Goal: Information Seeking & Learning: Learn about a topic

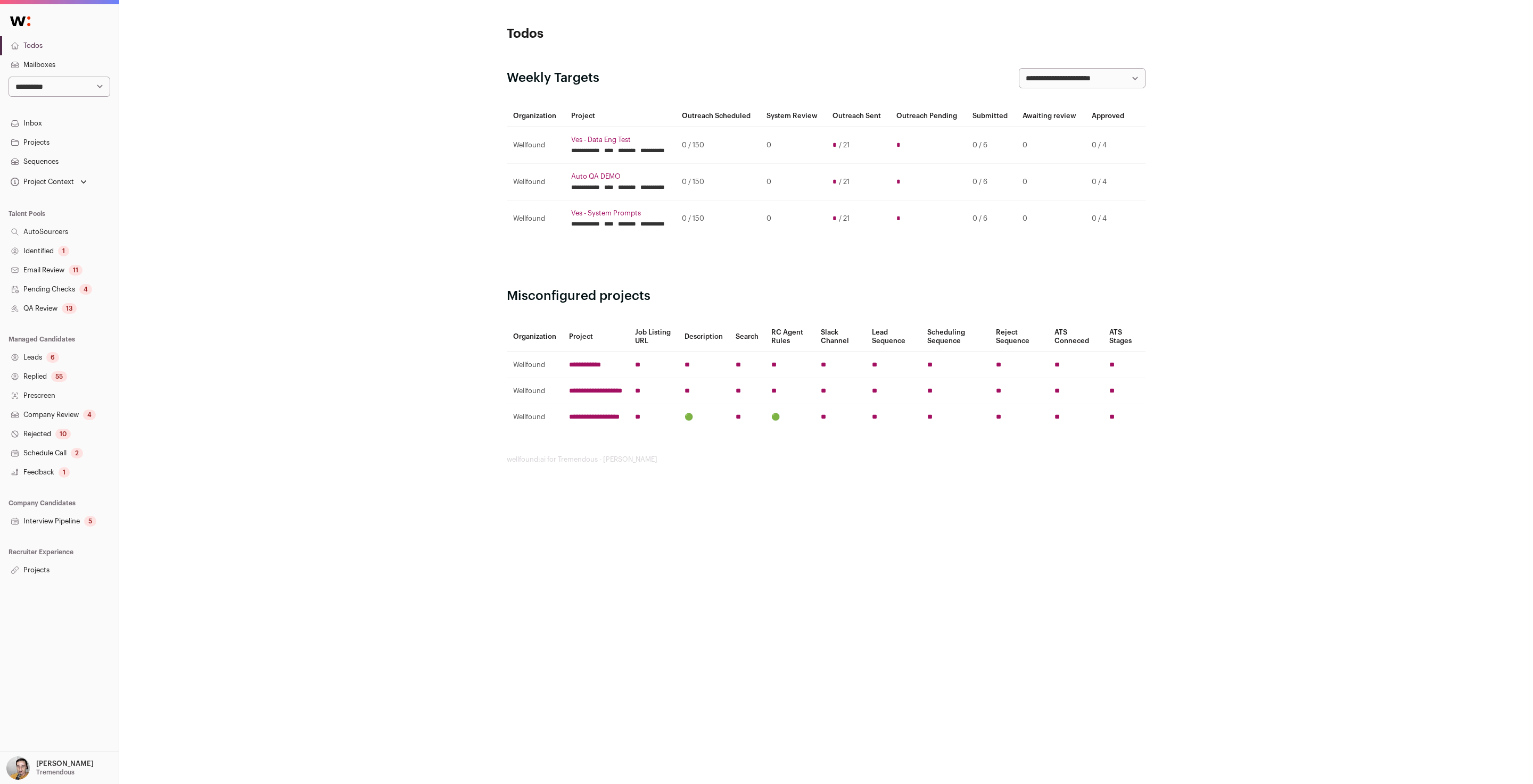
drag, startPoint x: 29, startPoint y: 567, endPoint x: 42, endPoint y: 555, distance: 17.7
click at [29, 567] on link "Projects" at bounding box center [59, 570] width 119 height 19
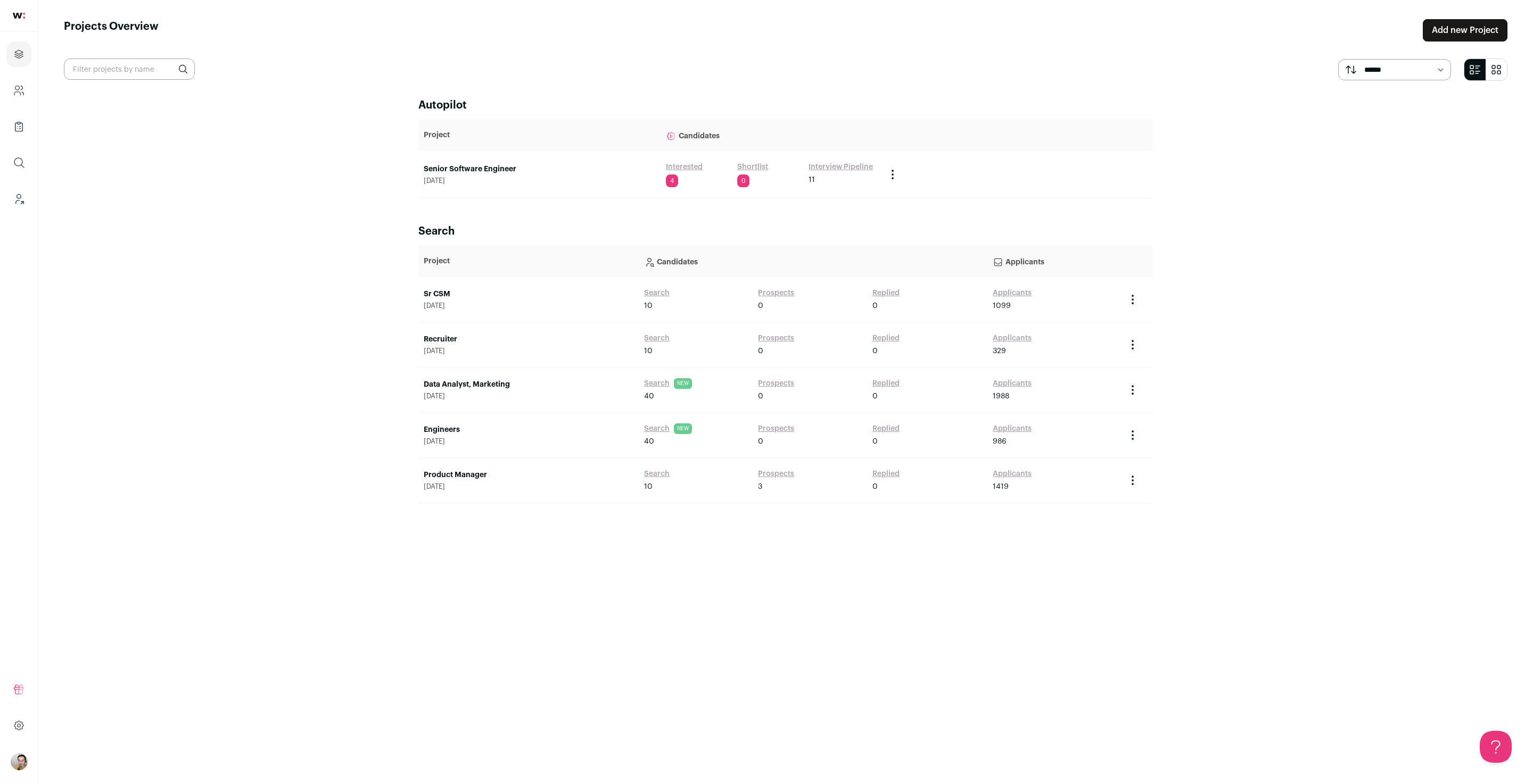
click at [500, 169] on link "Senior Software Engineer" at bounding box center [539, 169] width 231 height 11
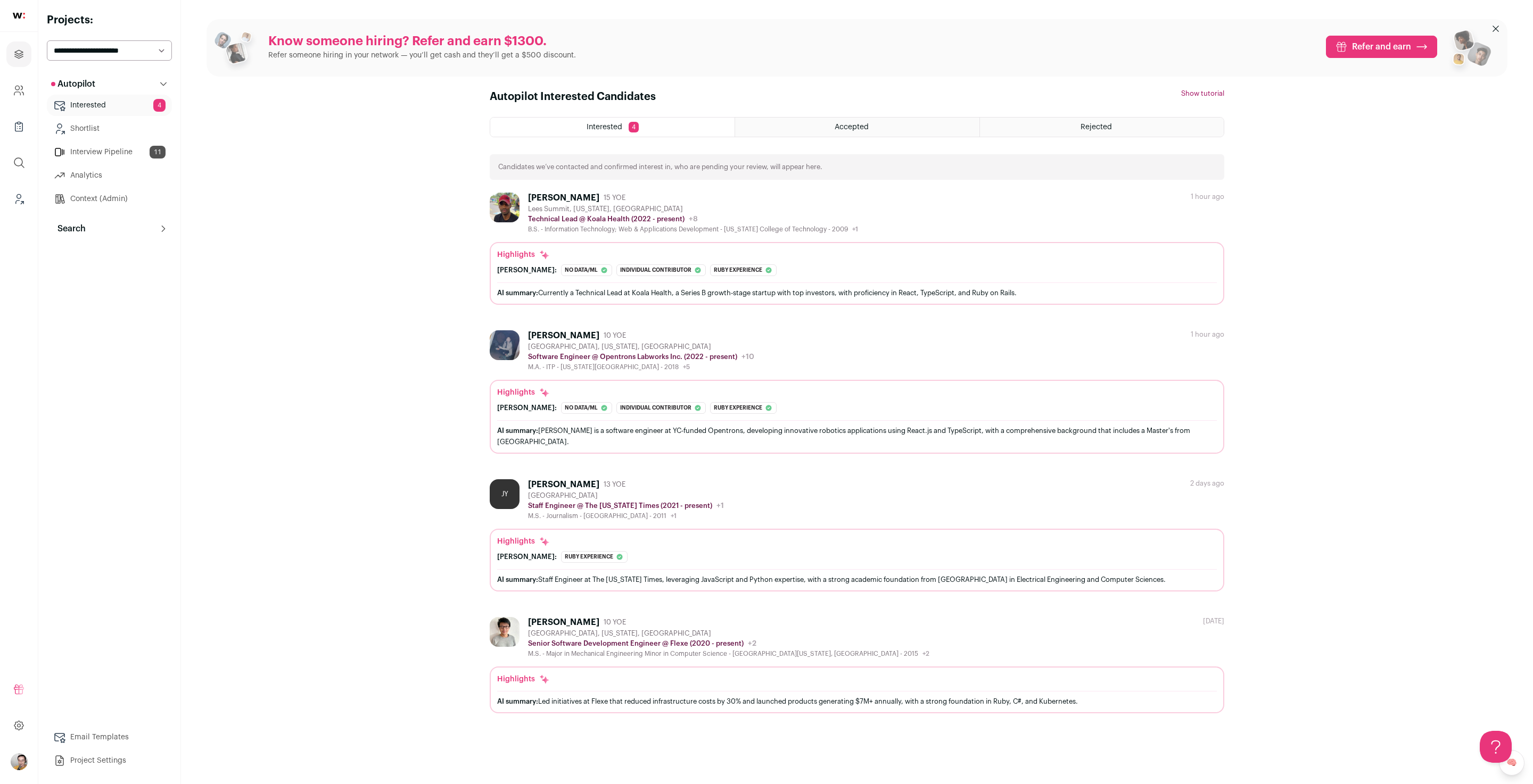
click at [95, 197] on link "Context (Admin)" at bounding box center [109, 199] width 125 height 21
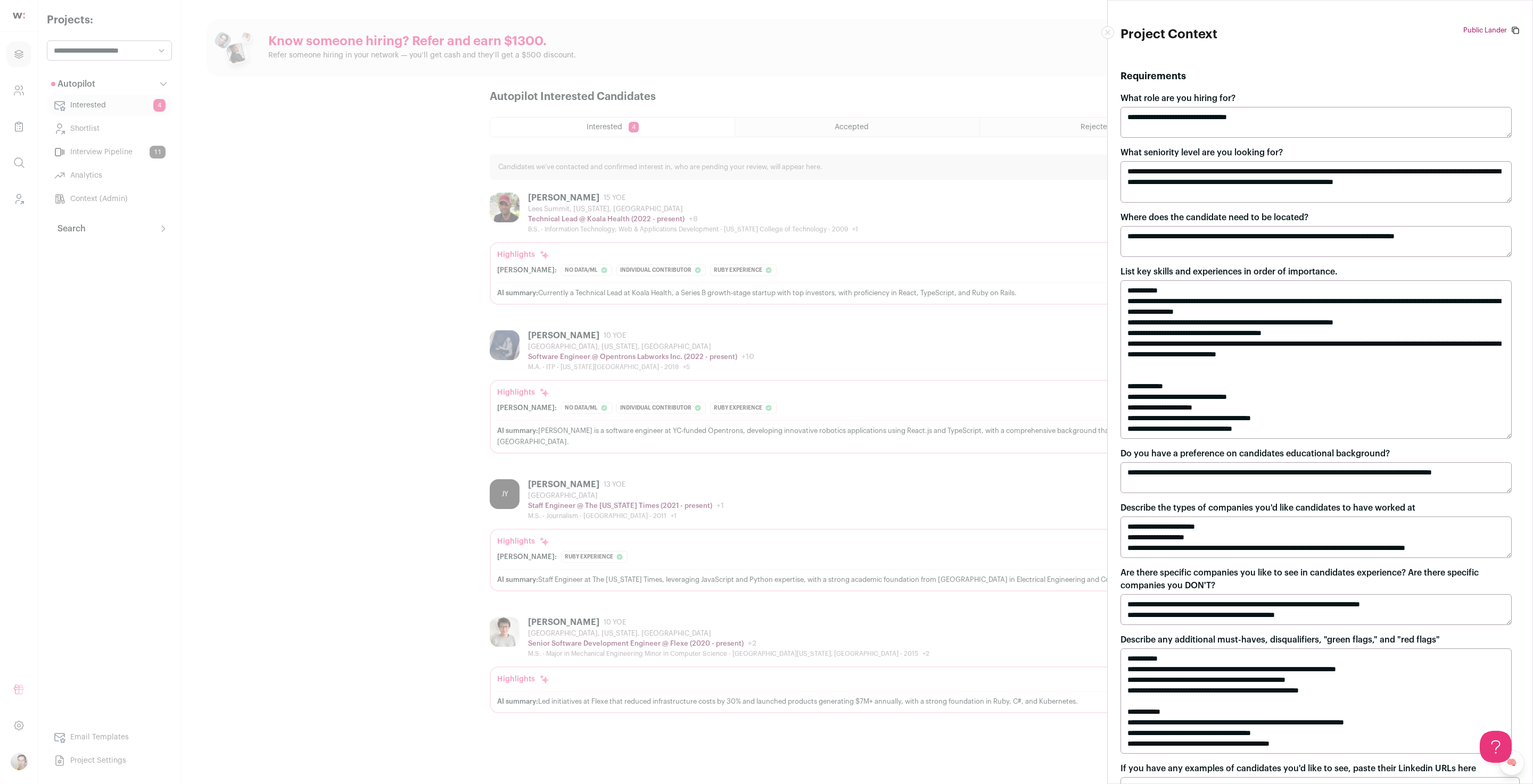
click at [1216, 115] on textarea "**********" at bounding box center [1316, 122] width 391 height 31
type textarea "**********"
click at [937, 242] on div "**********" at bounding box center [767, 392] width 1533 height 784
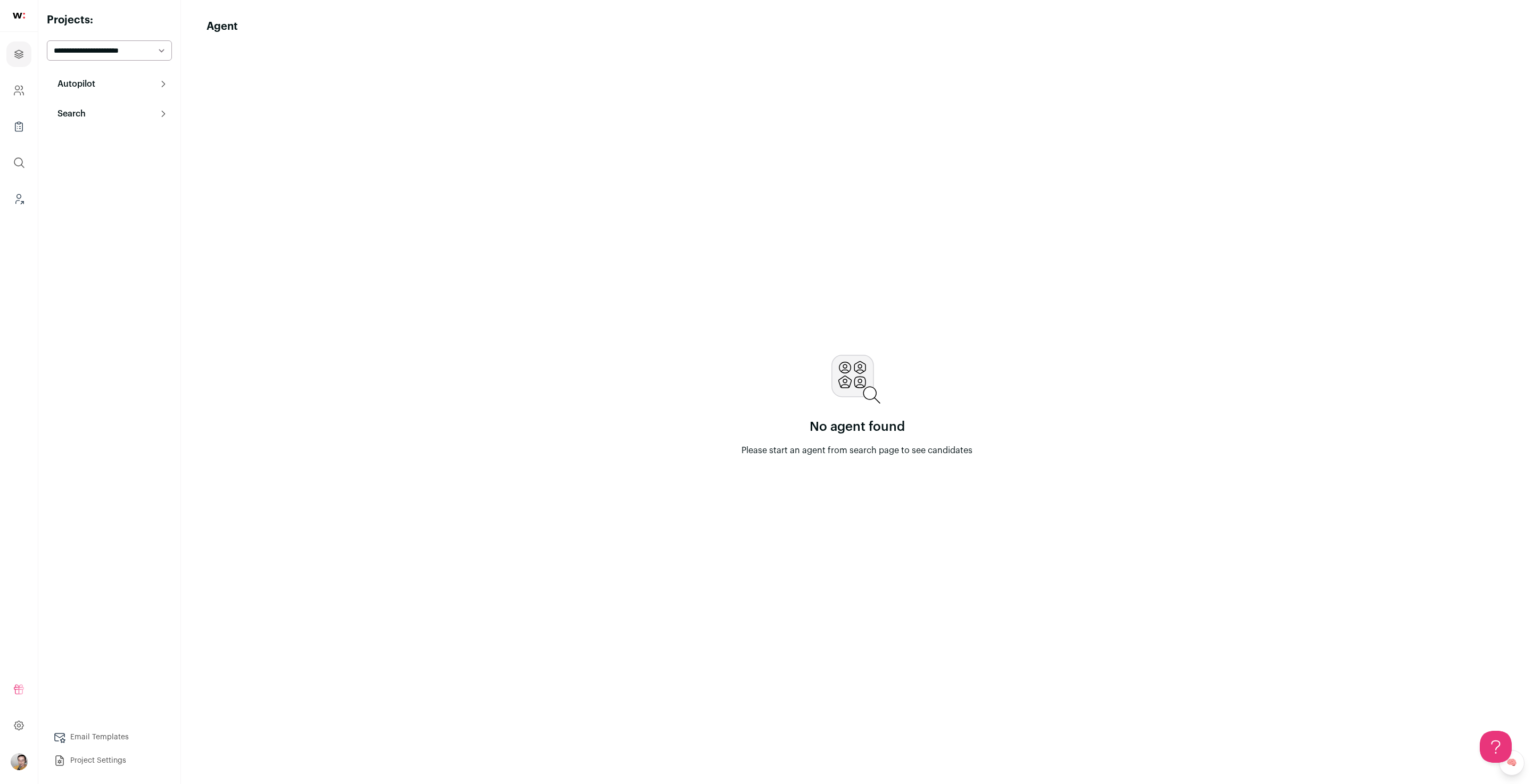
click at [161, 79] on button "Autopilot" at bounding box center [109, 84] width 125 height 21
click at [112, 194] on link "Context (Admin)" at bounding box center [109, 199] width 125 height 21
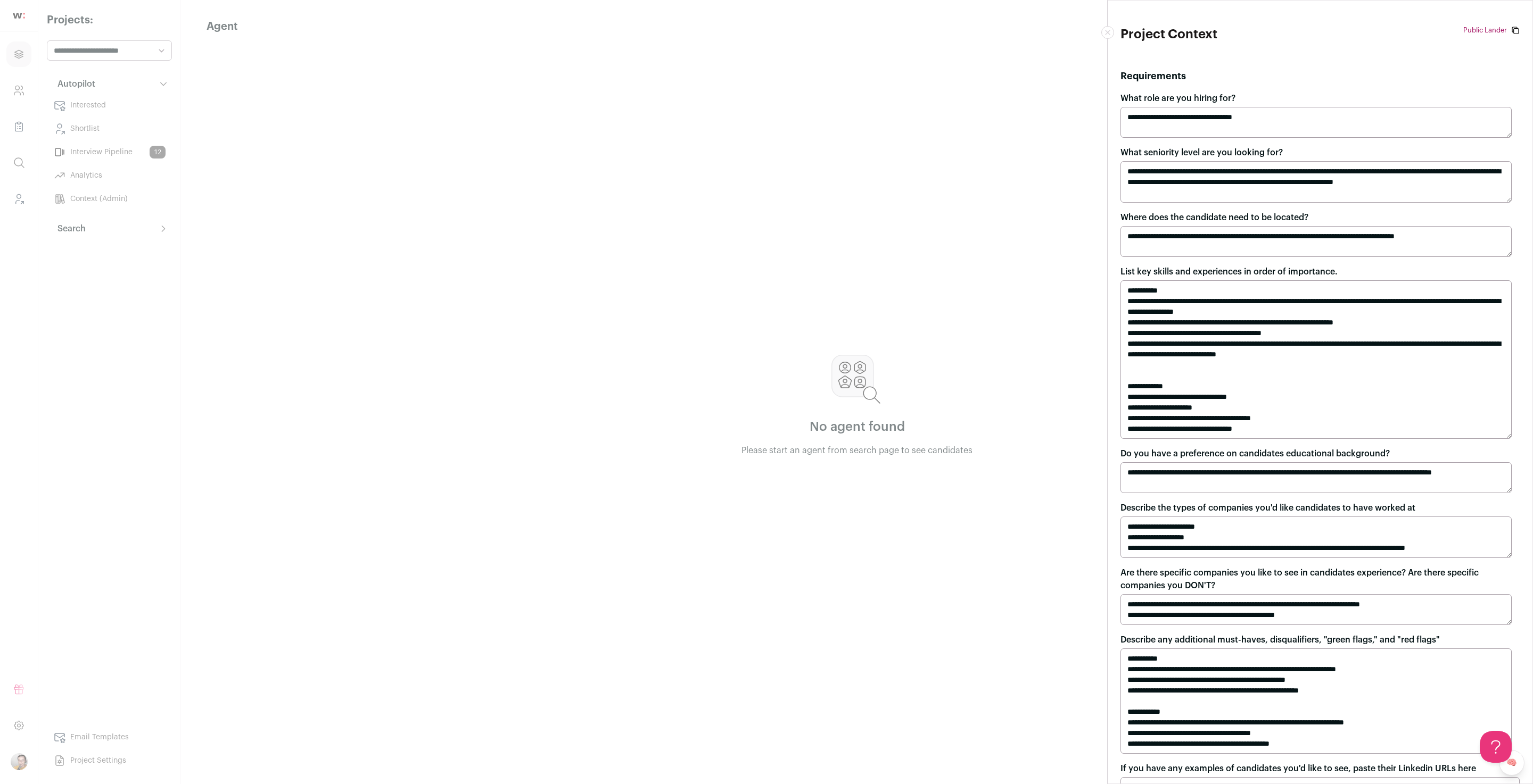
click at [1216, 323] on textarea "**********" at bounding box center [1316, 360] width 391 height 159
type textarea "**********"
click at [651, 474] on div "**********" at bounding box center [767, 392] width 1533 height 784
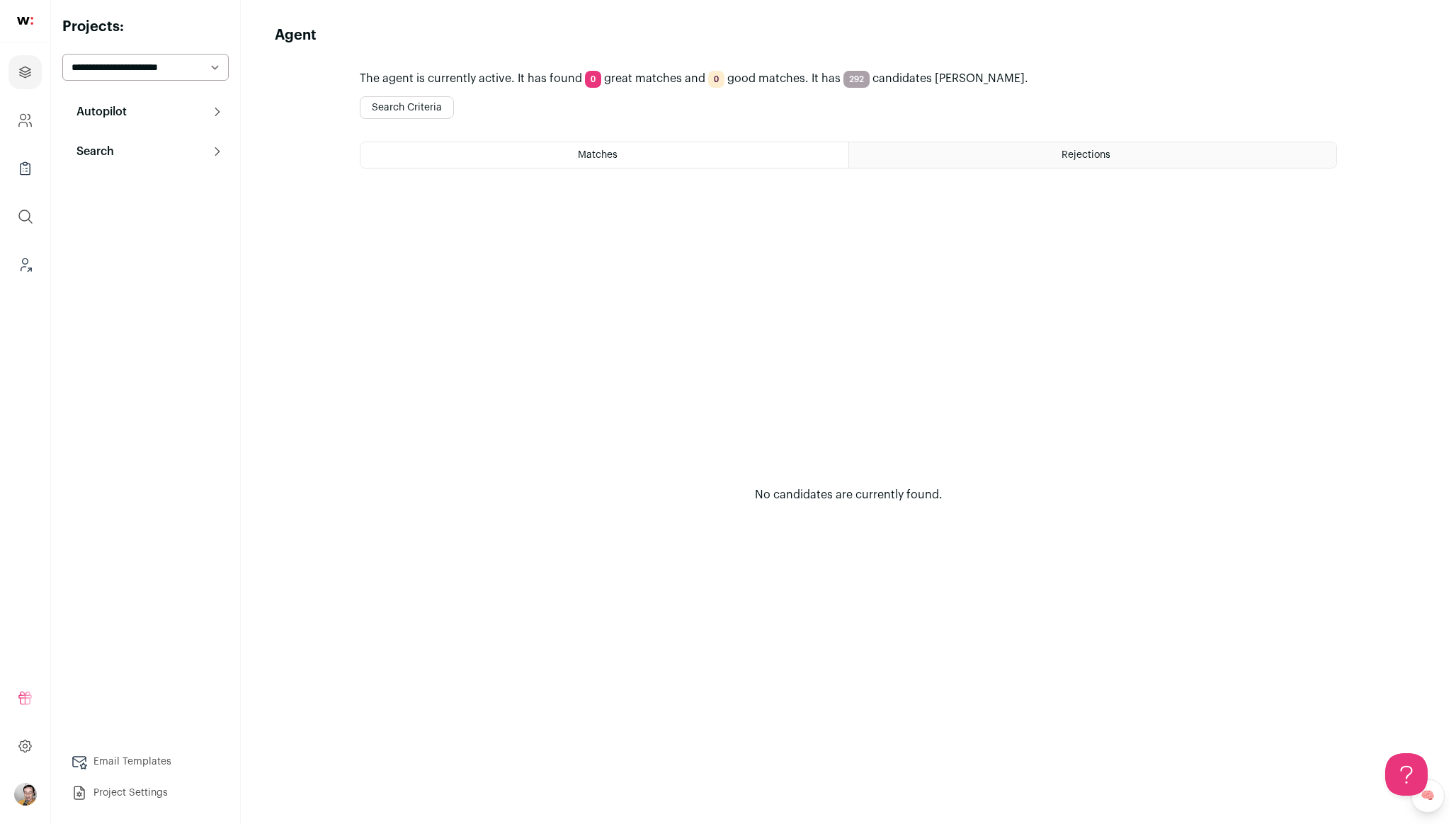
click at [428, 104] on button "Search Criteria" at bounding box center [406, 108] width 94 height 23
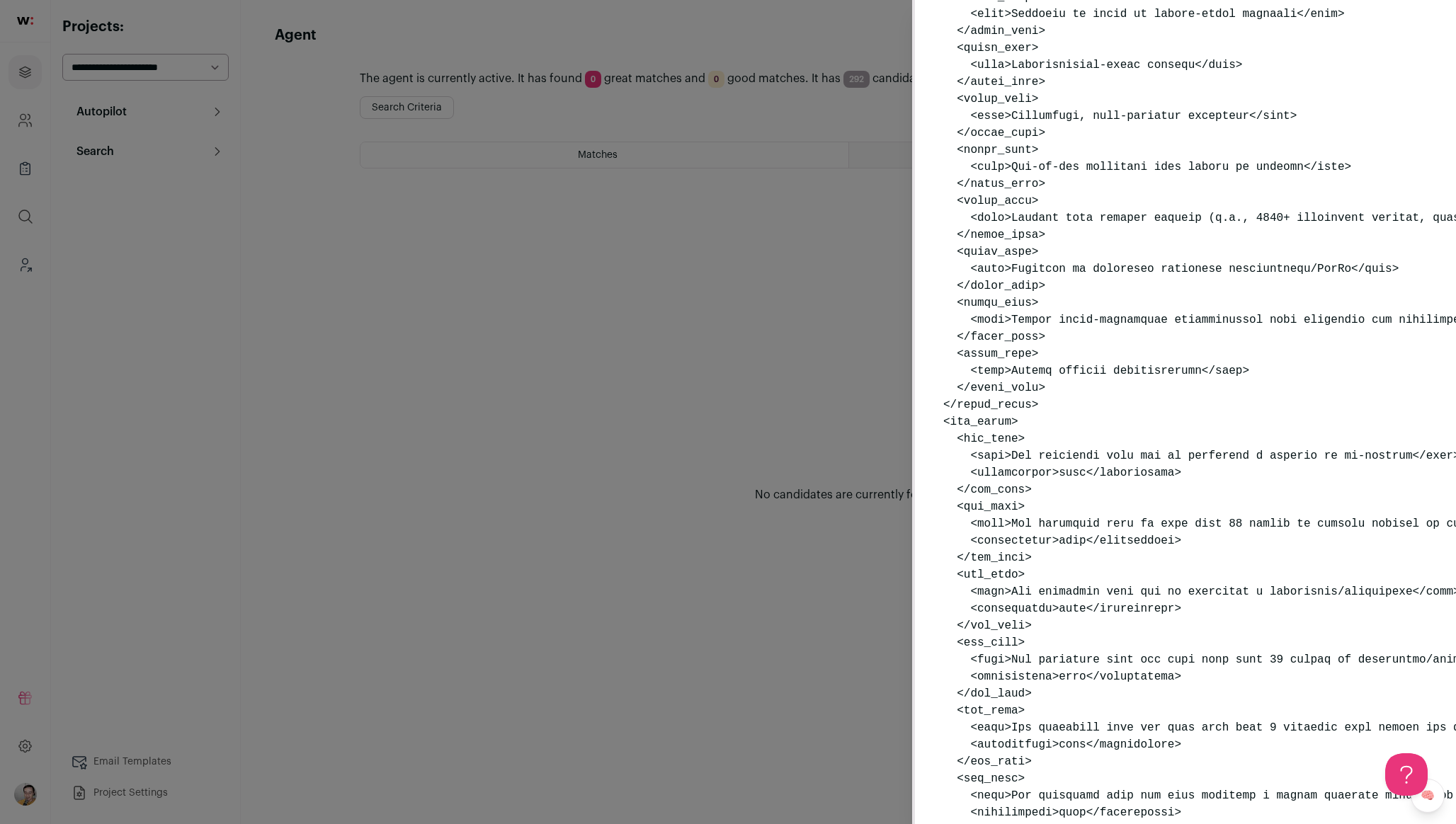
scroll to position [1793, 0]
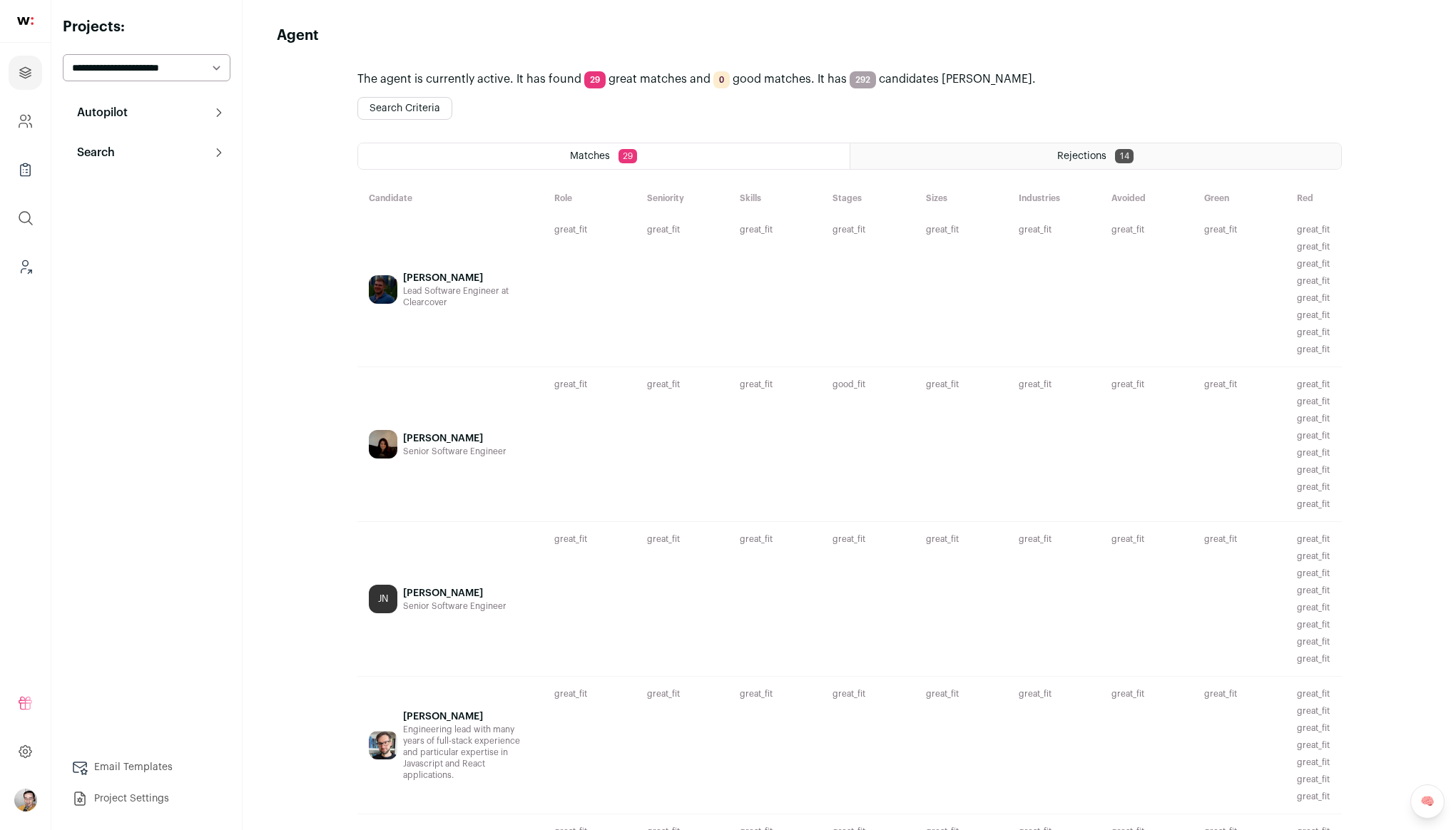
click at [511, 340] on div "[PERSON_NAME] Lead Software Engineer at Clearcover" at bounding box center [466, 290] width 128 height 132
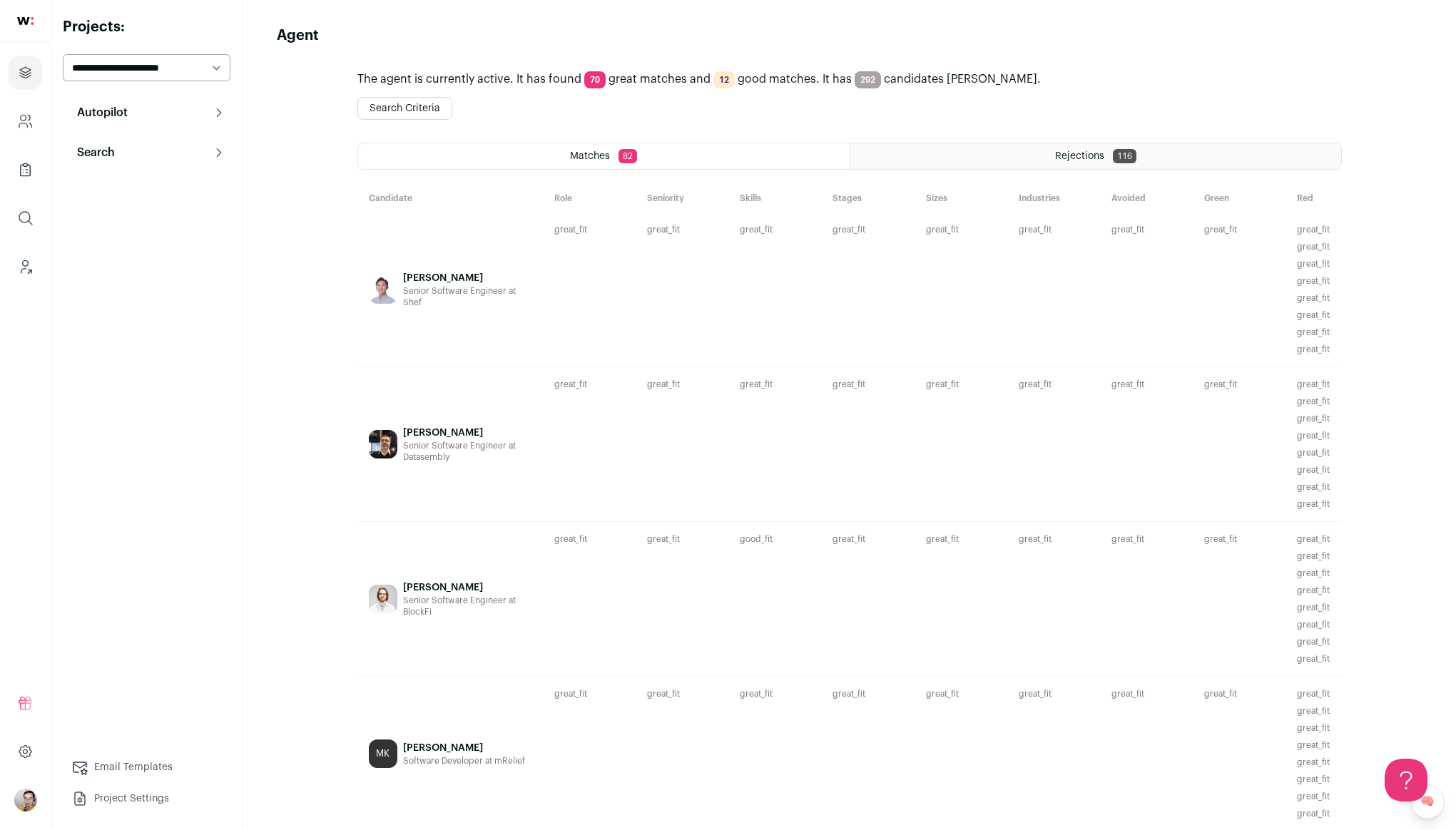
click at [1025, 155] on div "Rejections 116" at bounding box center [1096, 155] width 491 height 26
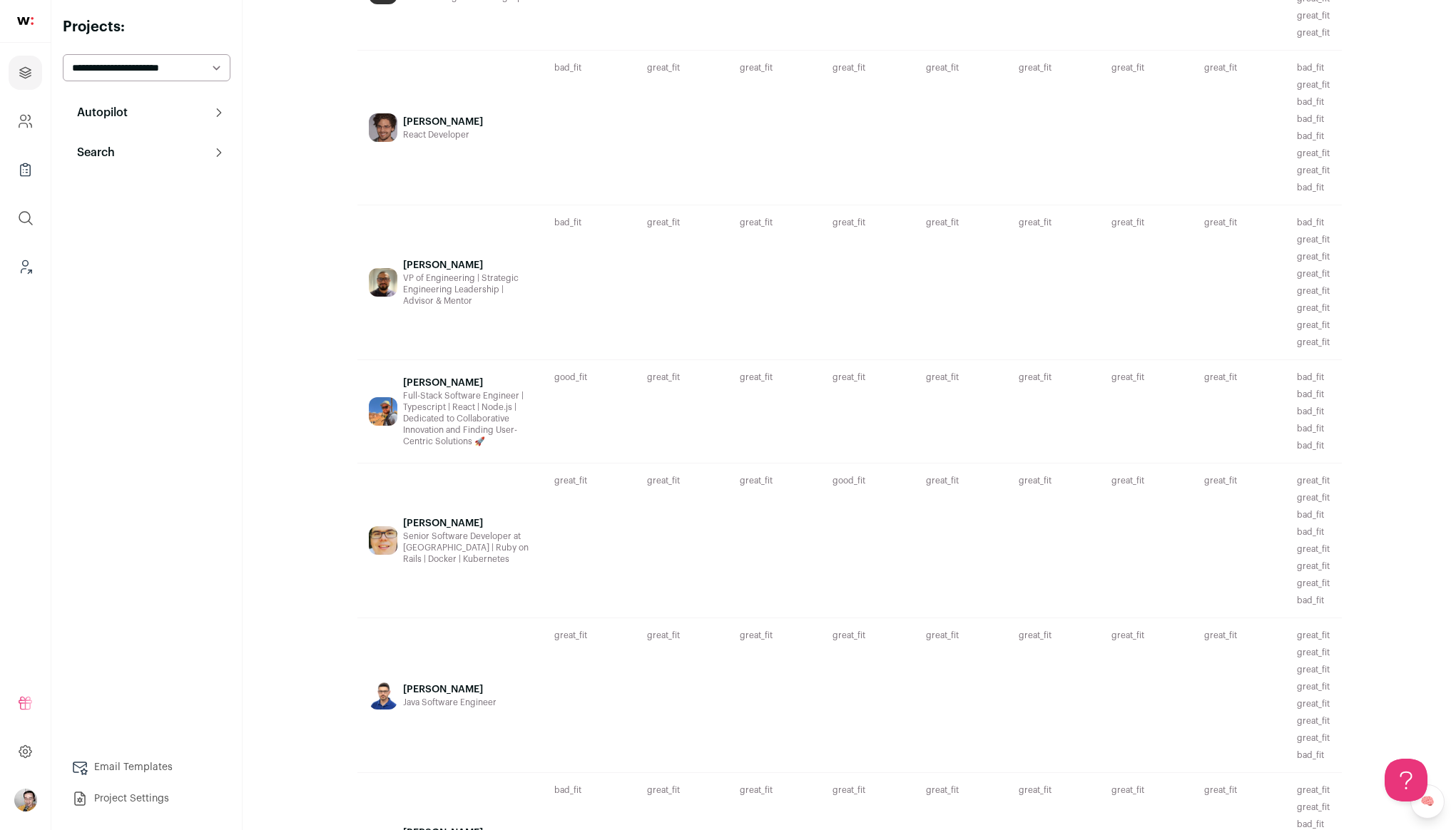
scroll to position [746, 0]
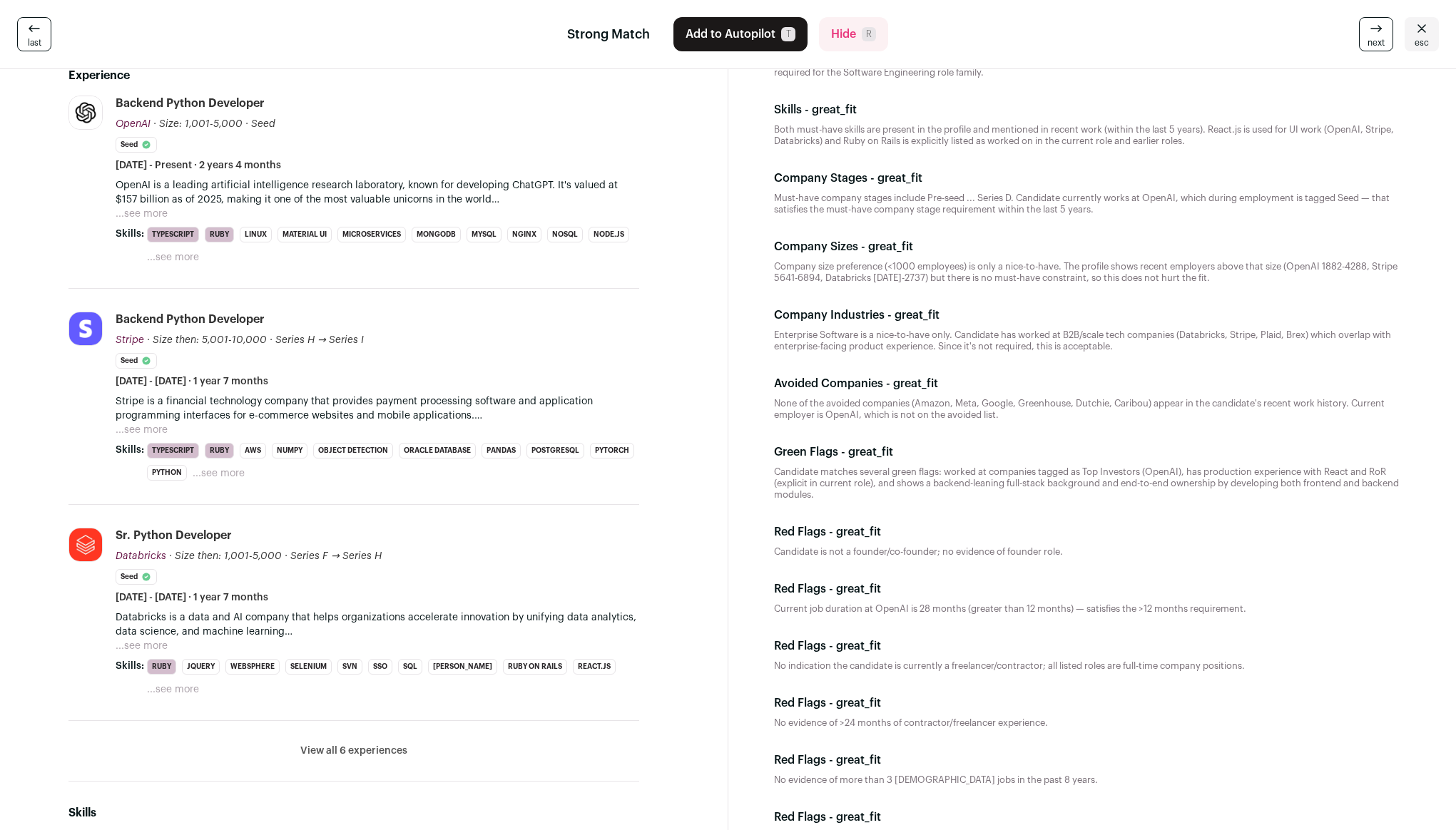
scroll to position [148, 0]
click at [141, 206] on p "OpenAI is a leading artificial intelligence research laboratory, known for deve…" at bounding box center [377, 194] width 524 height 28
click at [140, 217] on button "...see more" at bounding box center [141, 216] width 52 height 14
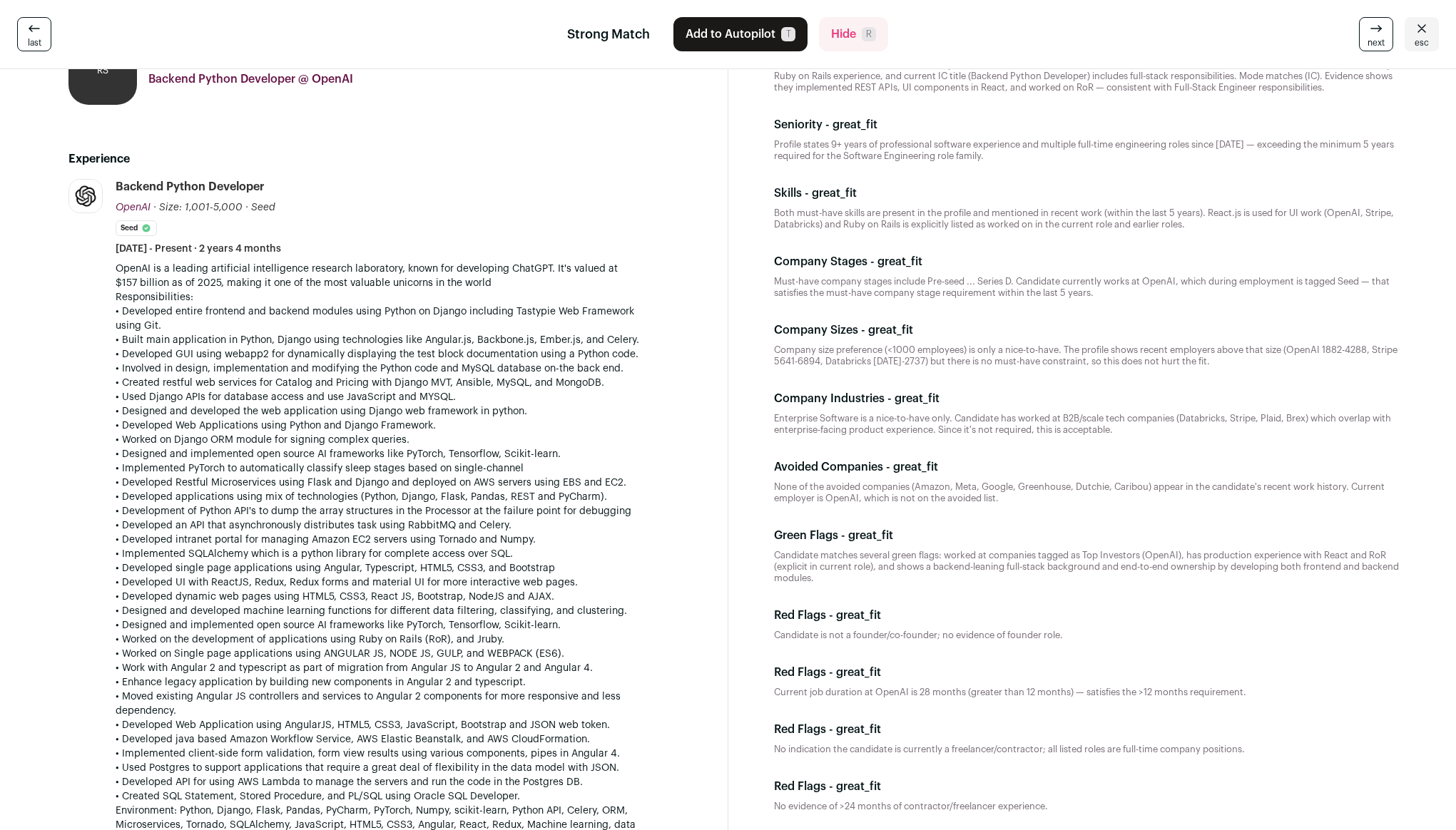
scroll to position [0, 0]
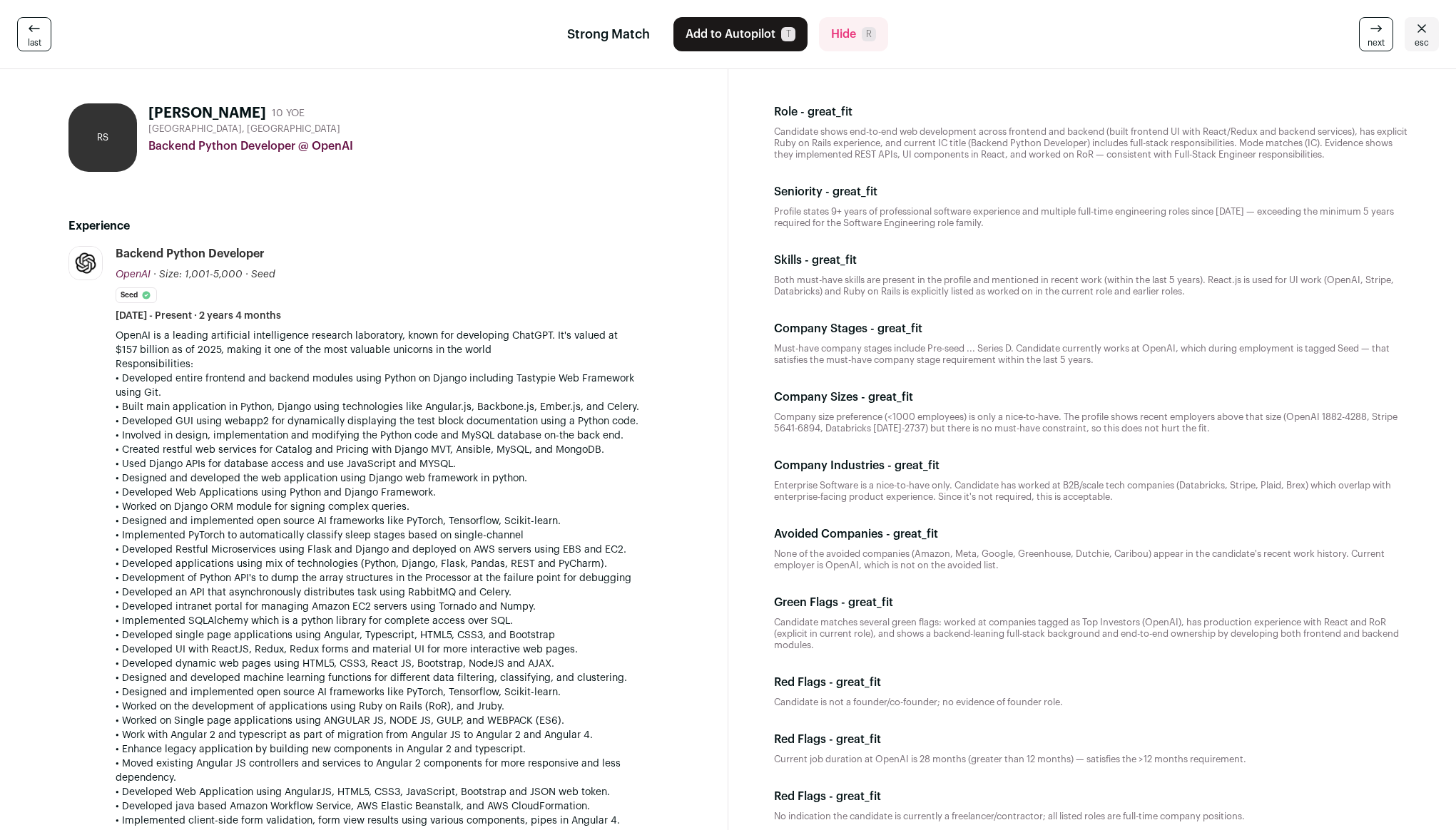
click at [418, 270] on div "Backend Python Developer OpenAI OpenAI openai.com Add to company list Public / …" at bounding box center [377, 284] width 524 height 77
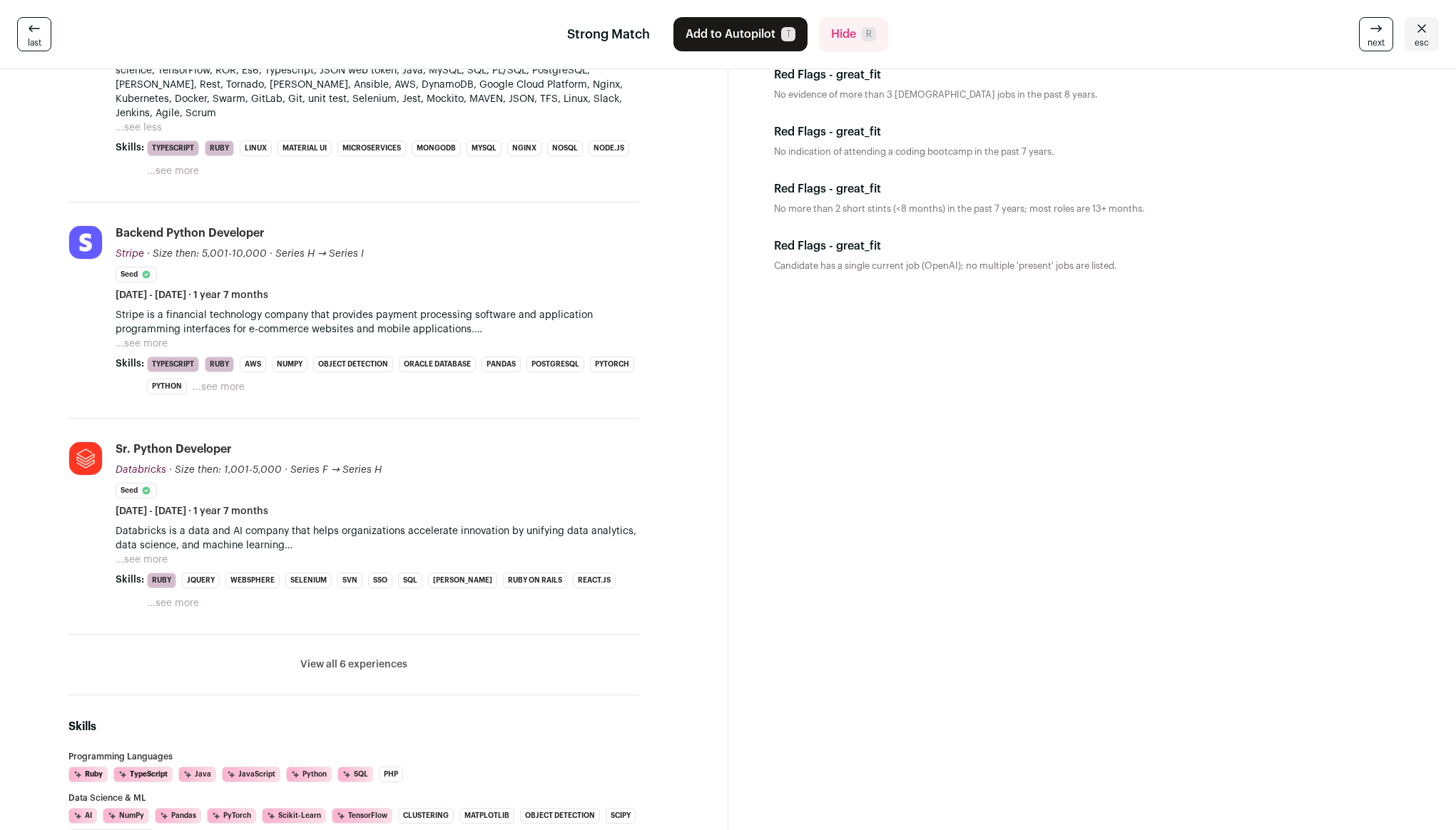
scroll to position [839, 0]
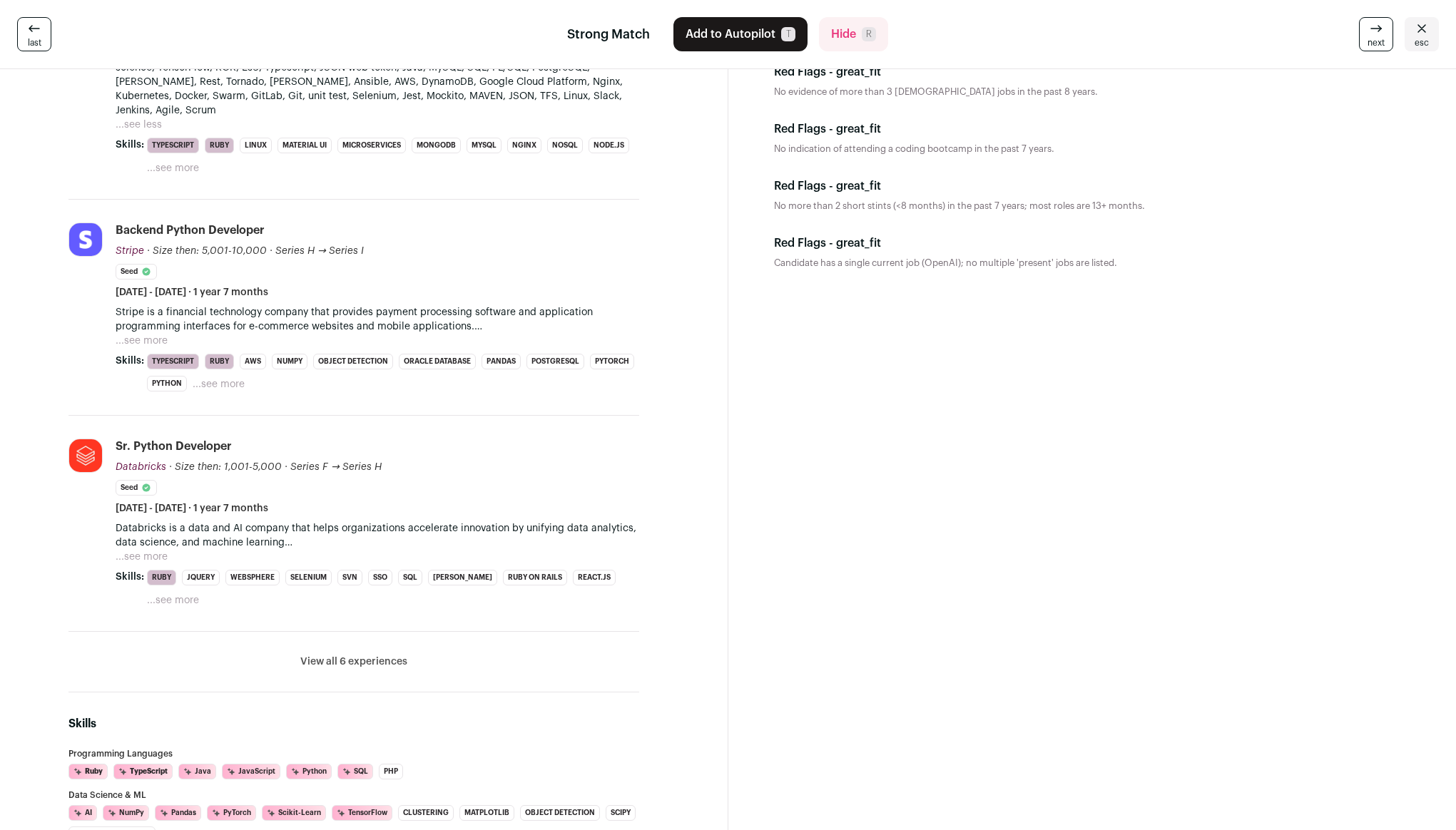
click at [368, 654] on button "View all 6 experiences" at bounding box center [353, 661] width 107 height 14
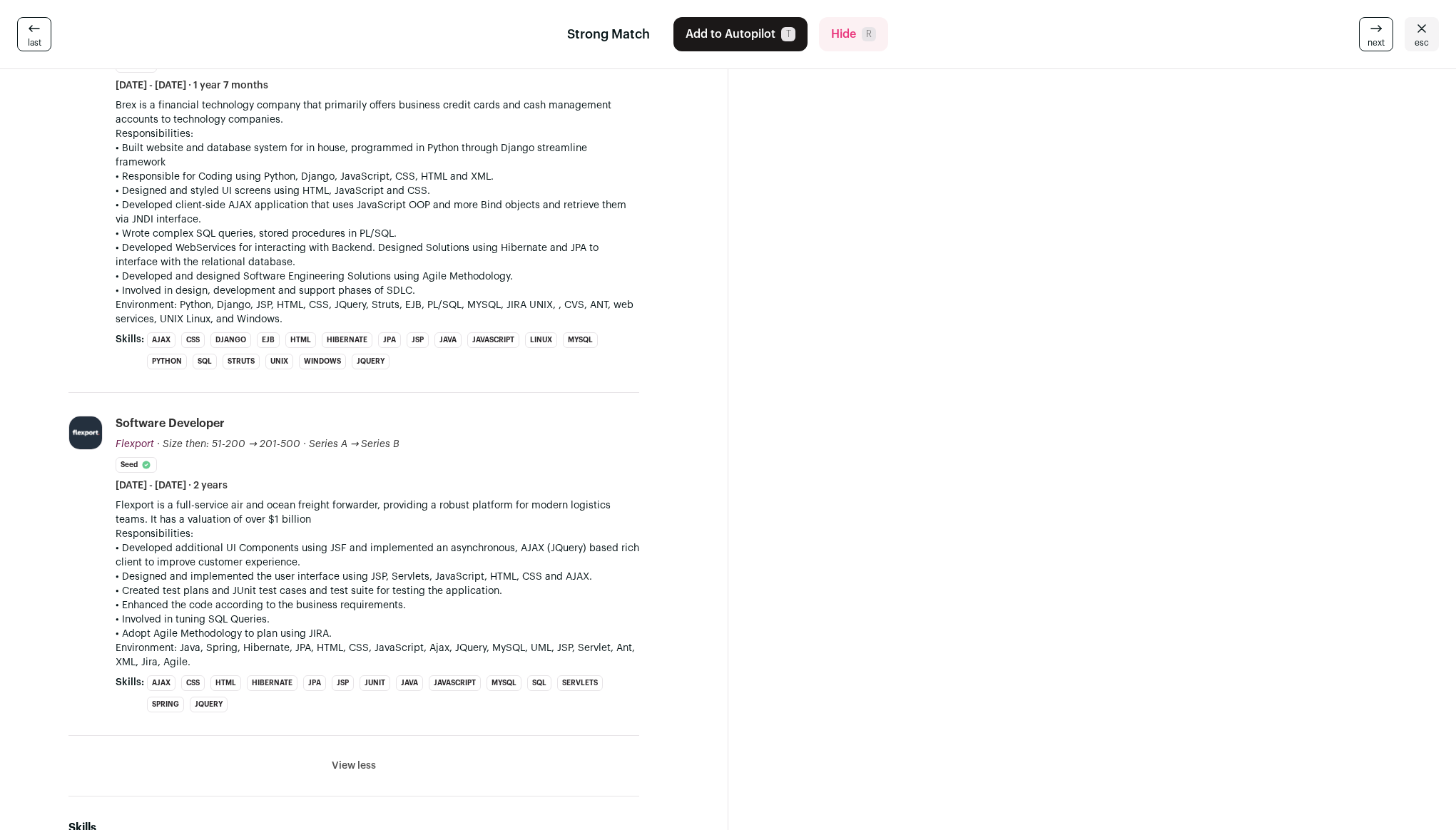
scroll to position [3008, 0]
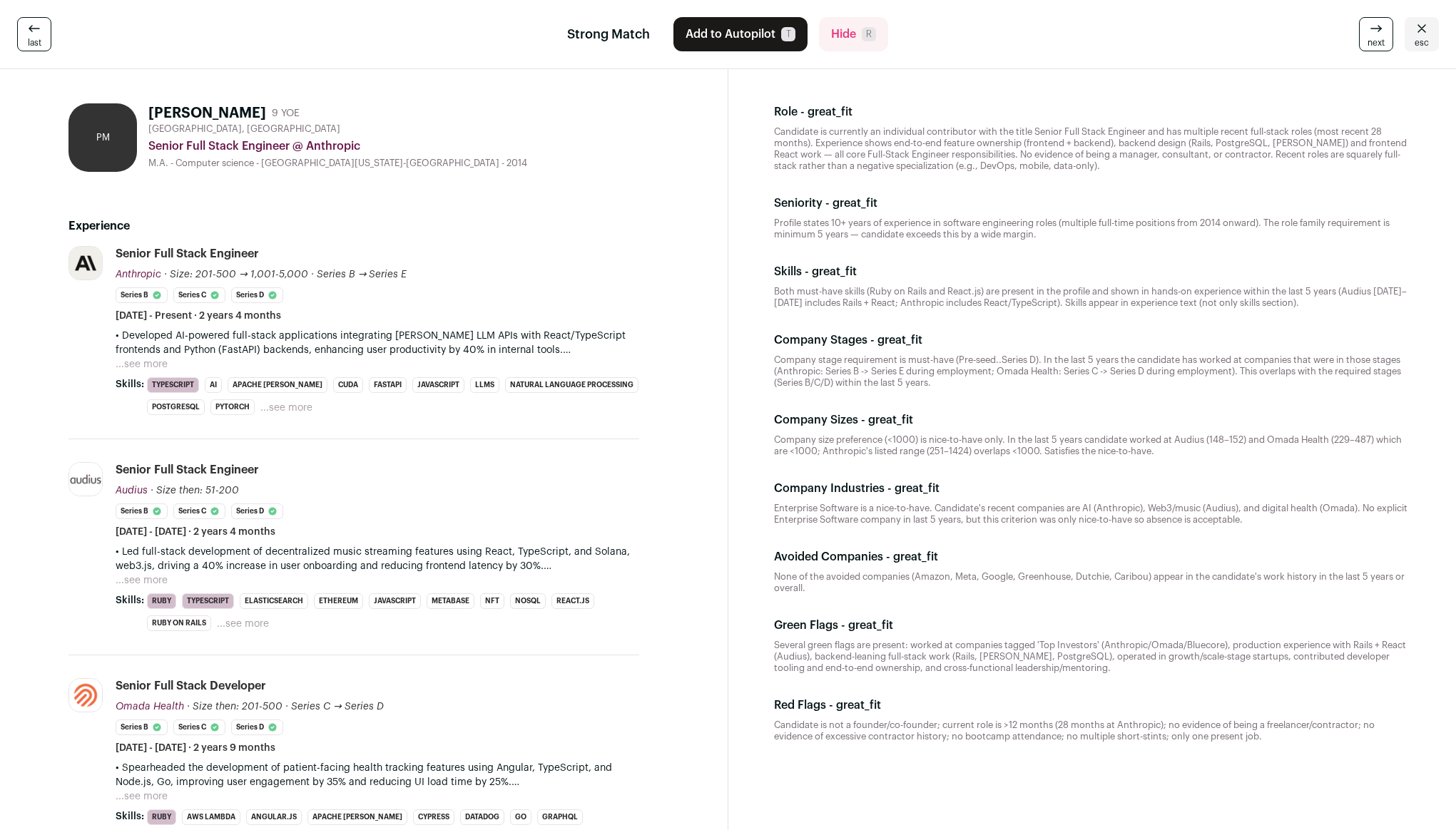
click at [159, 361] on button "...see more" at bounding box center [141, 365] width 52 height 14
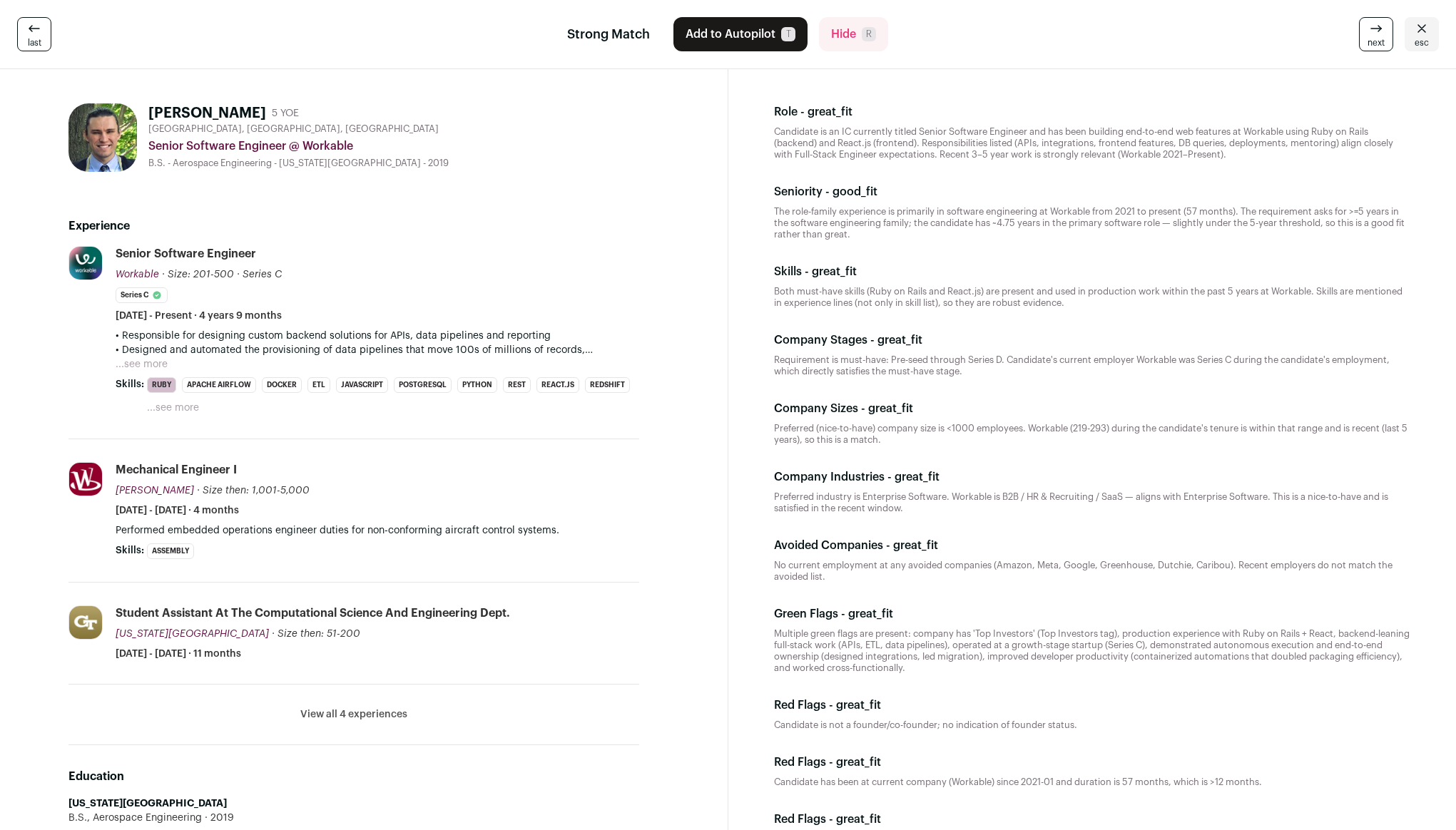
click at [146, 365] on button "...see more" at bounding box center [141, 365] width 52 height 14
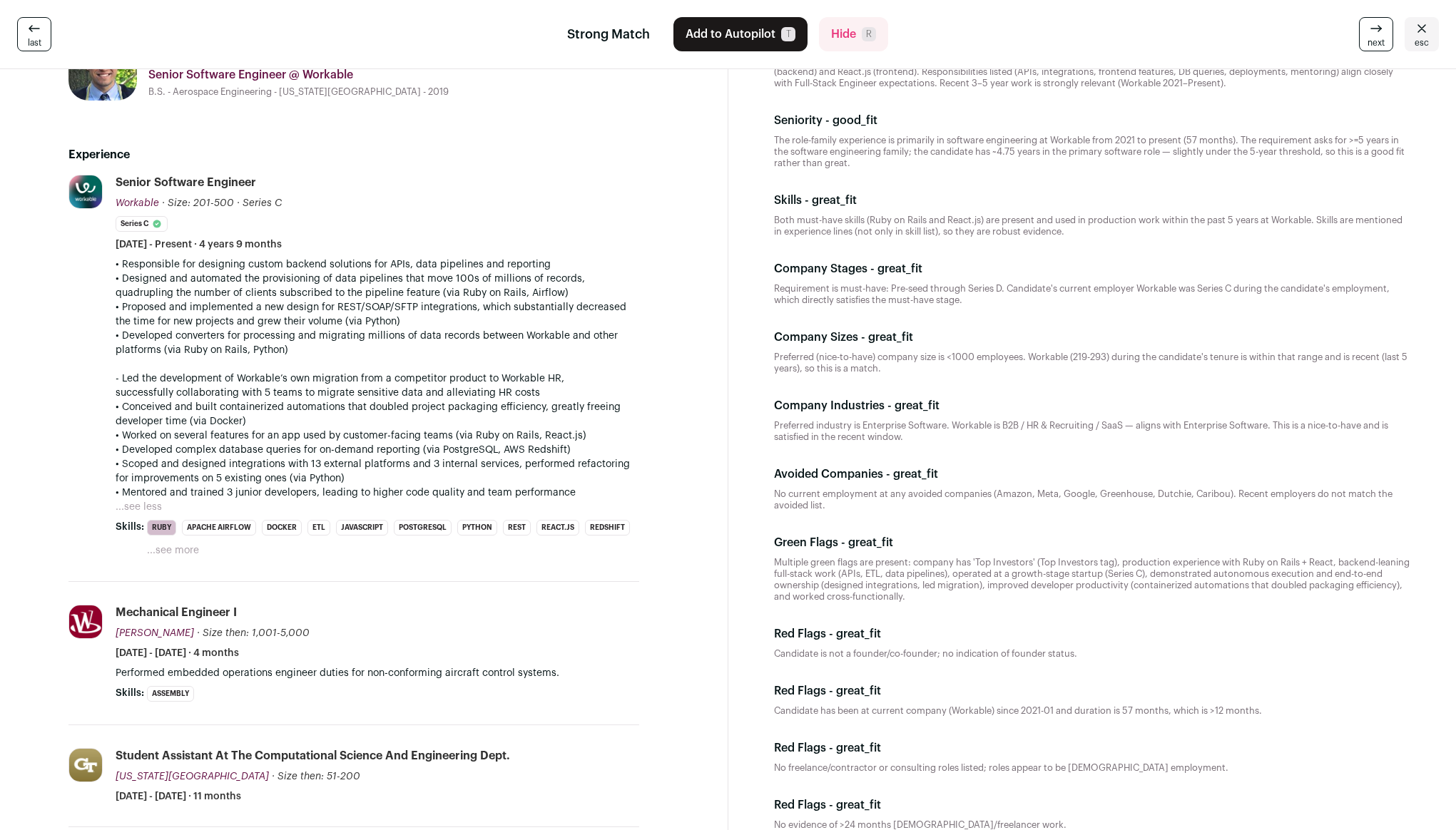
scroll to position [76, 0]
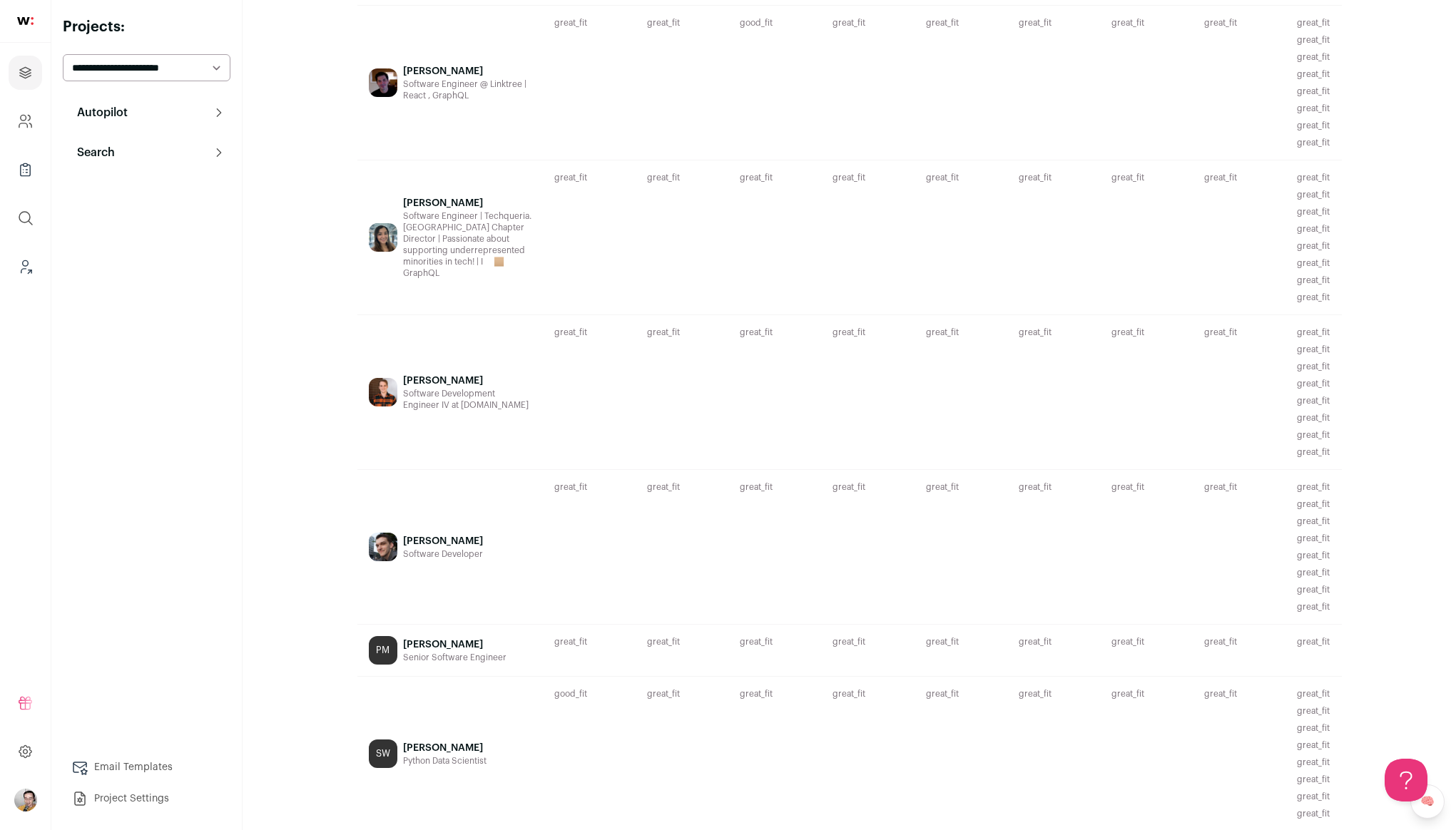
scroll to position [2343, 0]
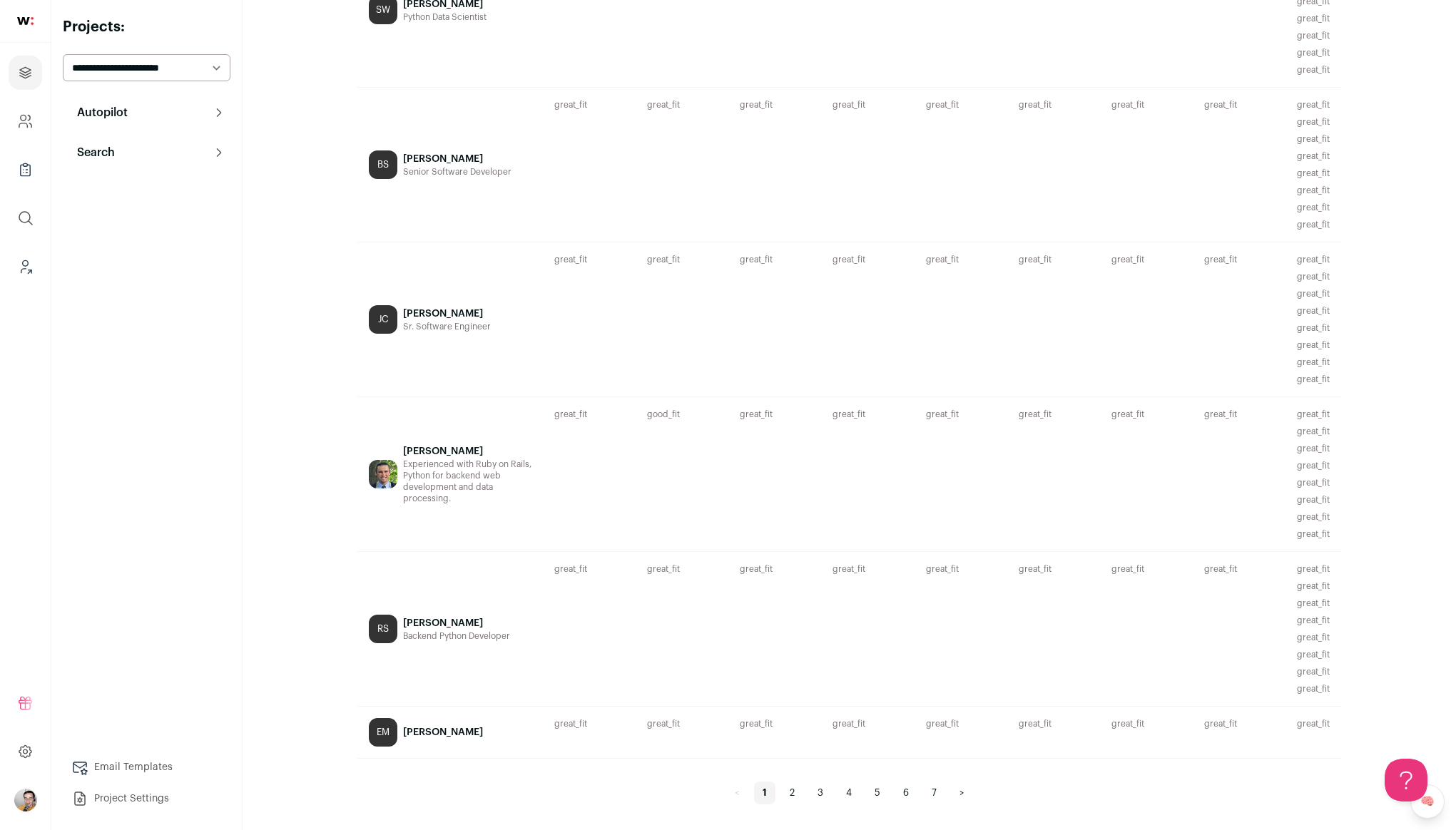
click at [906, 789] on link "6" at bounding box center [906, 793] width 23 height 23
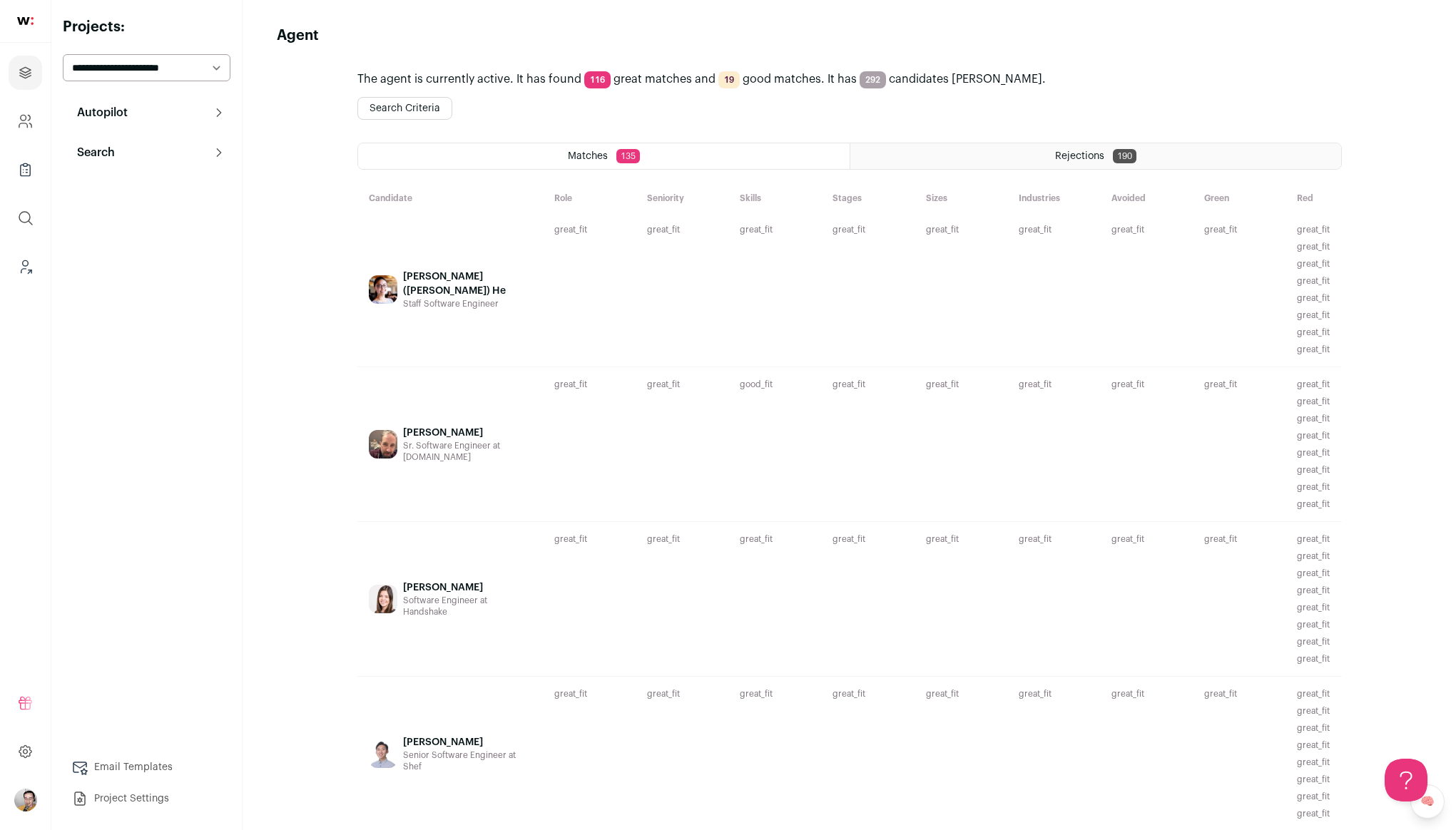
click at [497, 479] on div "John Naegle Sr. Software Engineer at Zola.com" at bounding box center [466, 444] width 128 height 132
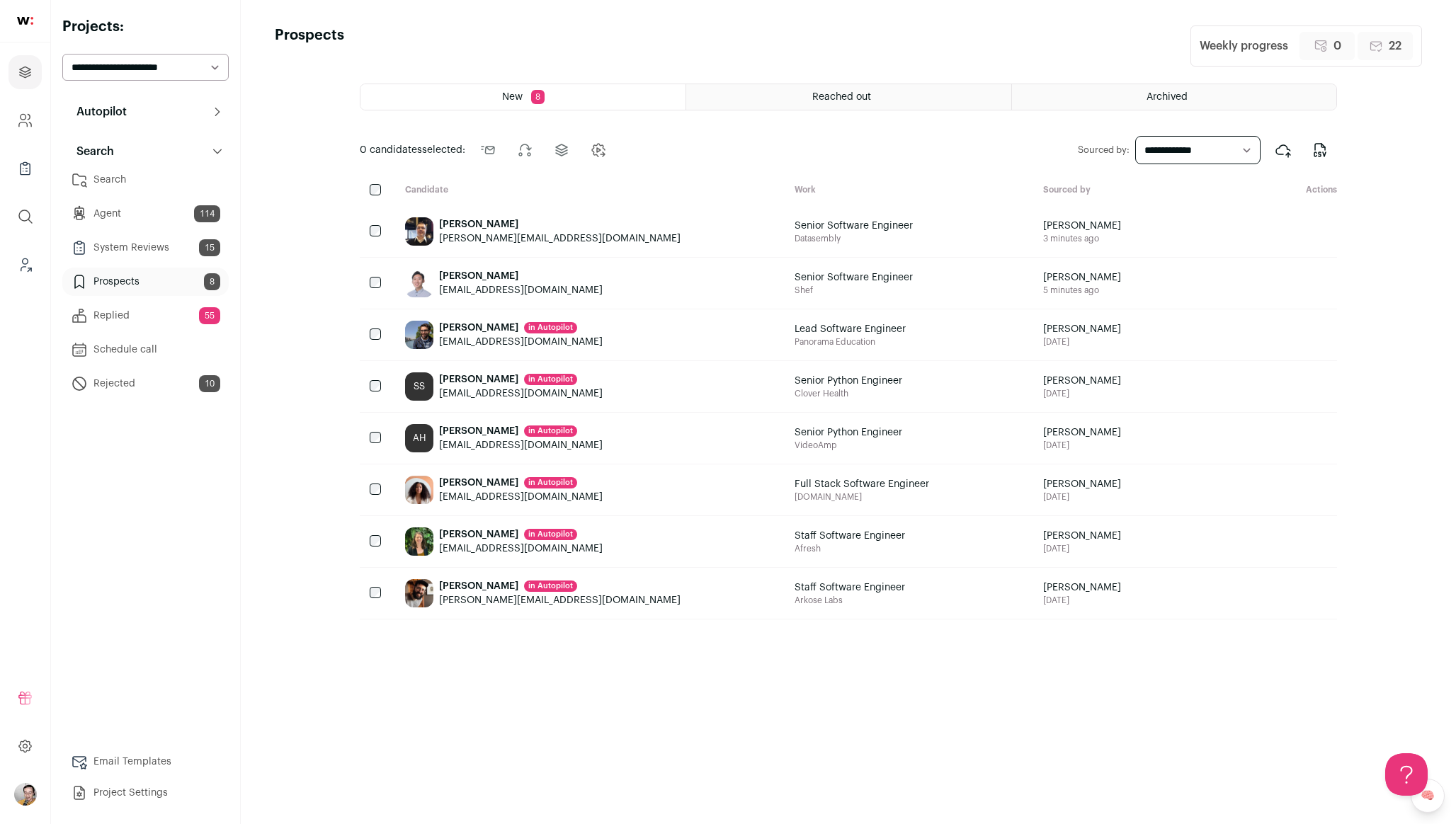
click at [125, 216] on link "Agent 114" at bounding box center [146, 214] width 167 height 28
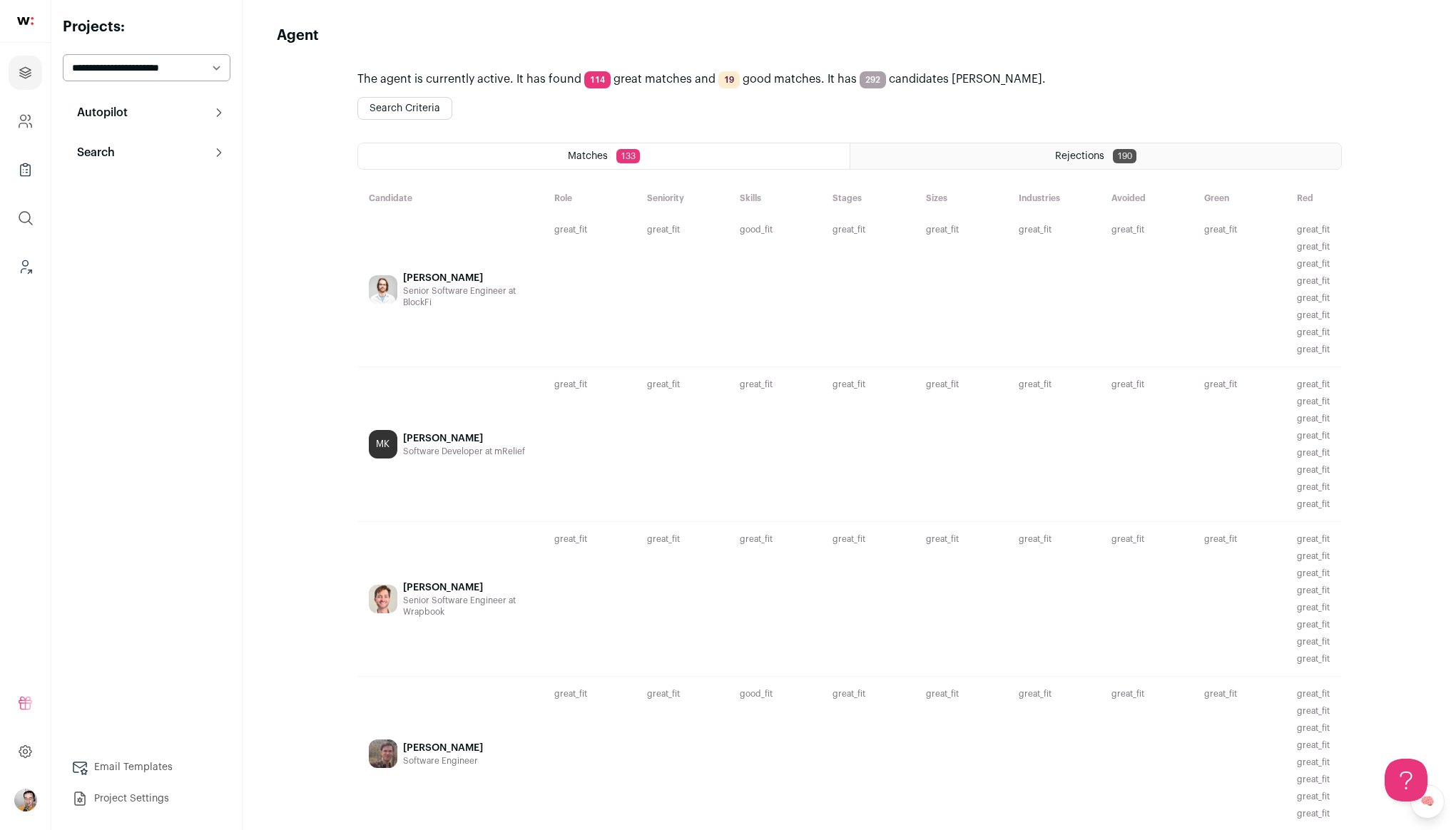
click at [452, 294] on div "Senior Software Engineer at BlockFi" at bounding box center [466, 297] width 128 height 23
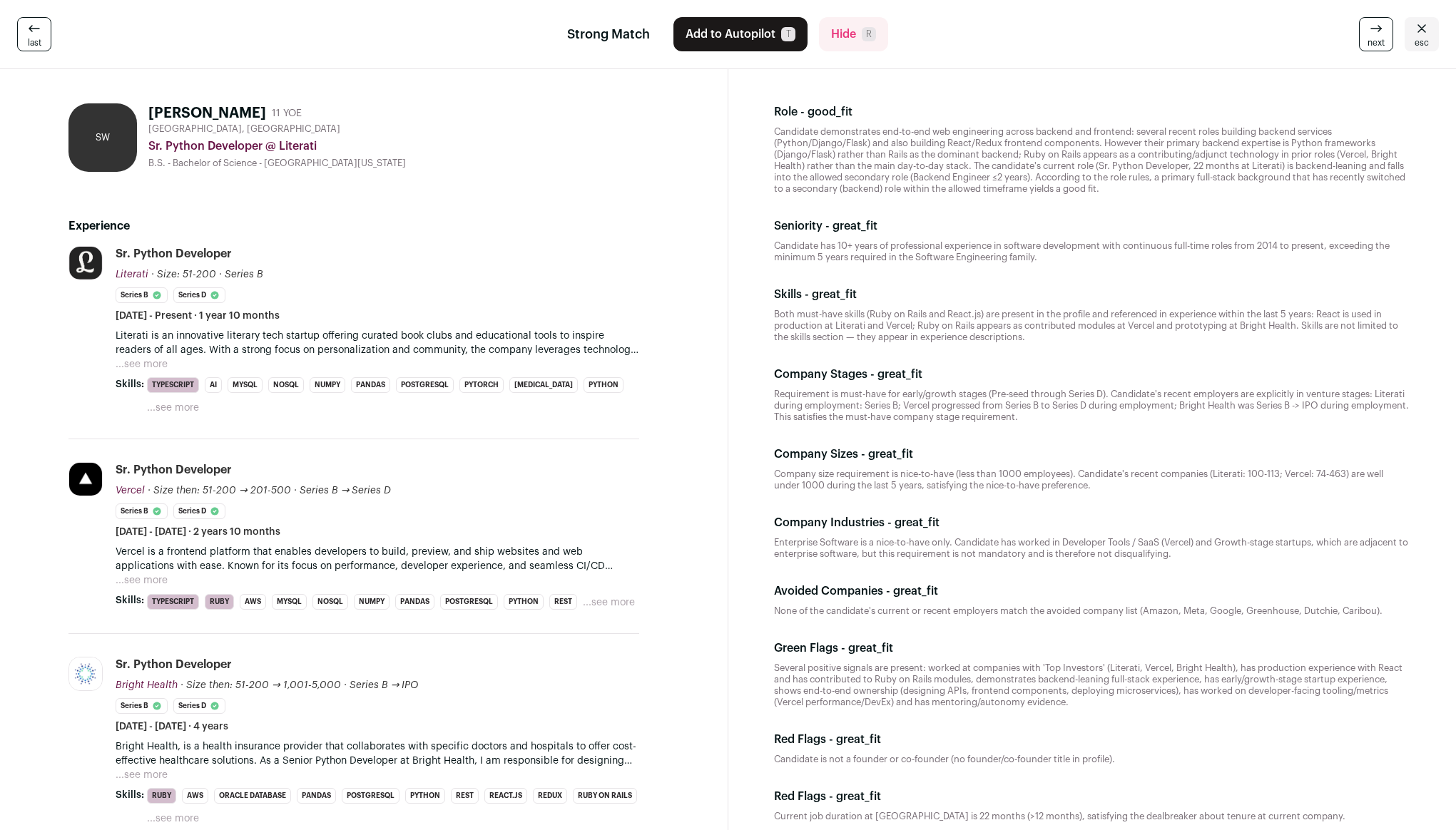
click at [609, 149] on div "Sr. Python Developer @ Literati" at bounding box center [394, 146] width 491 height 17
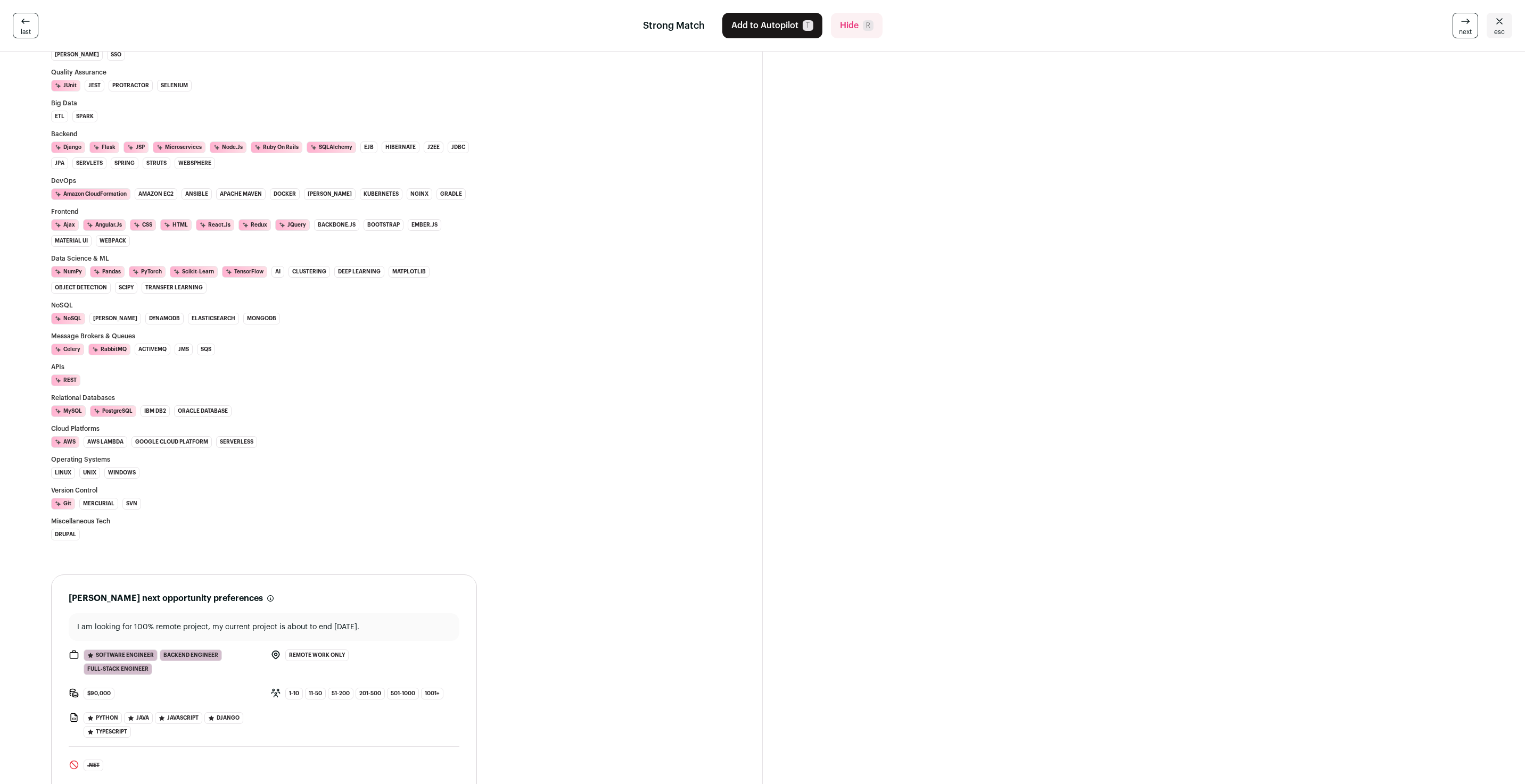
scroll to position [912, 0]
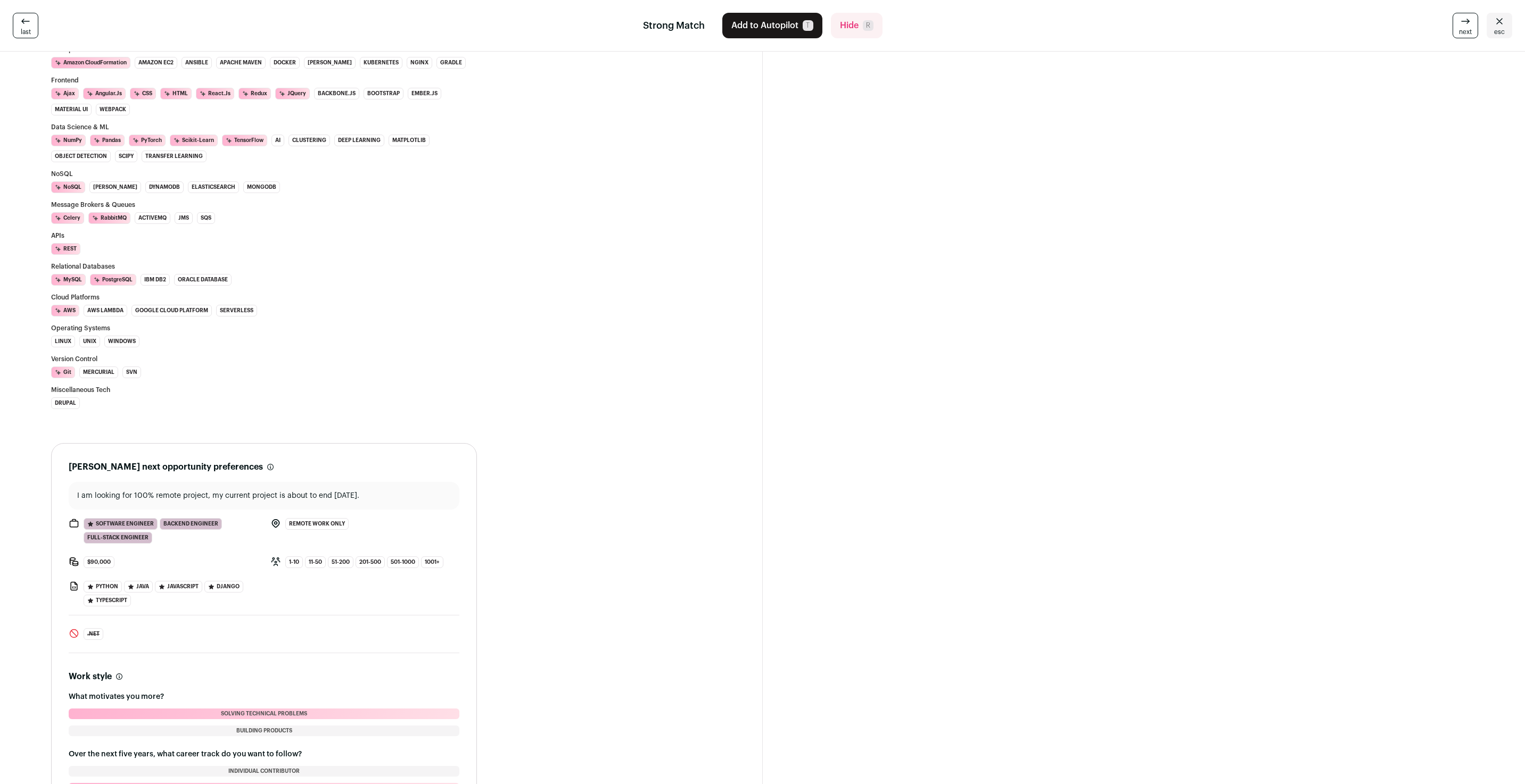
click at [486, 456] on div "SA [PERSON_NAME] 10 YOE [GEOGRAPHIC_DATA], [GEOGRAPHIC_DATA] Senior Backend Pyt…" at bounding box center [264, 109] width 477 height 1907
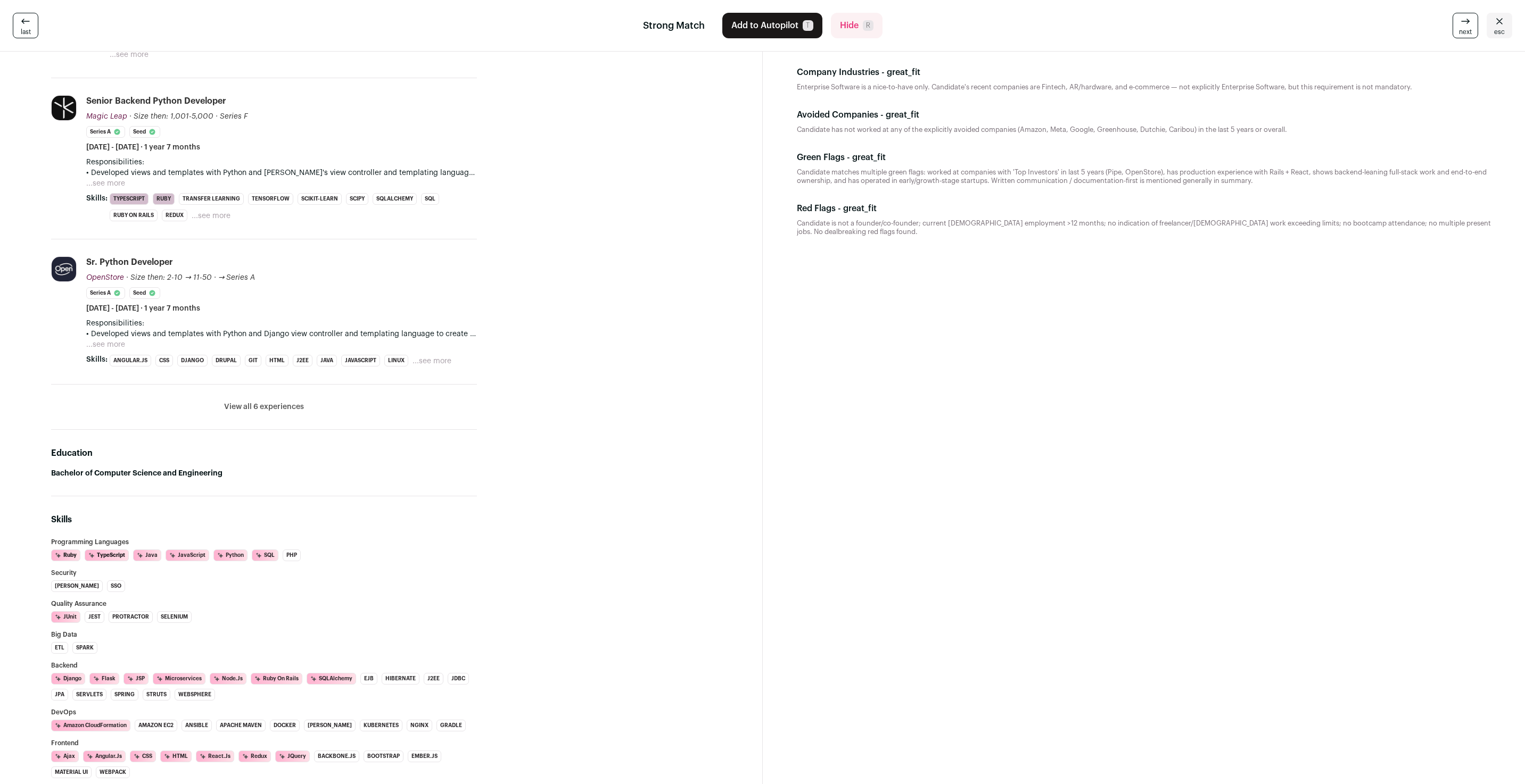
scroll to position [0, 0]
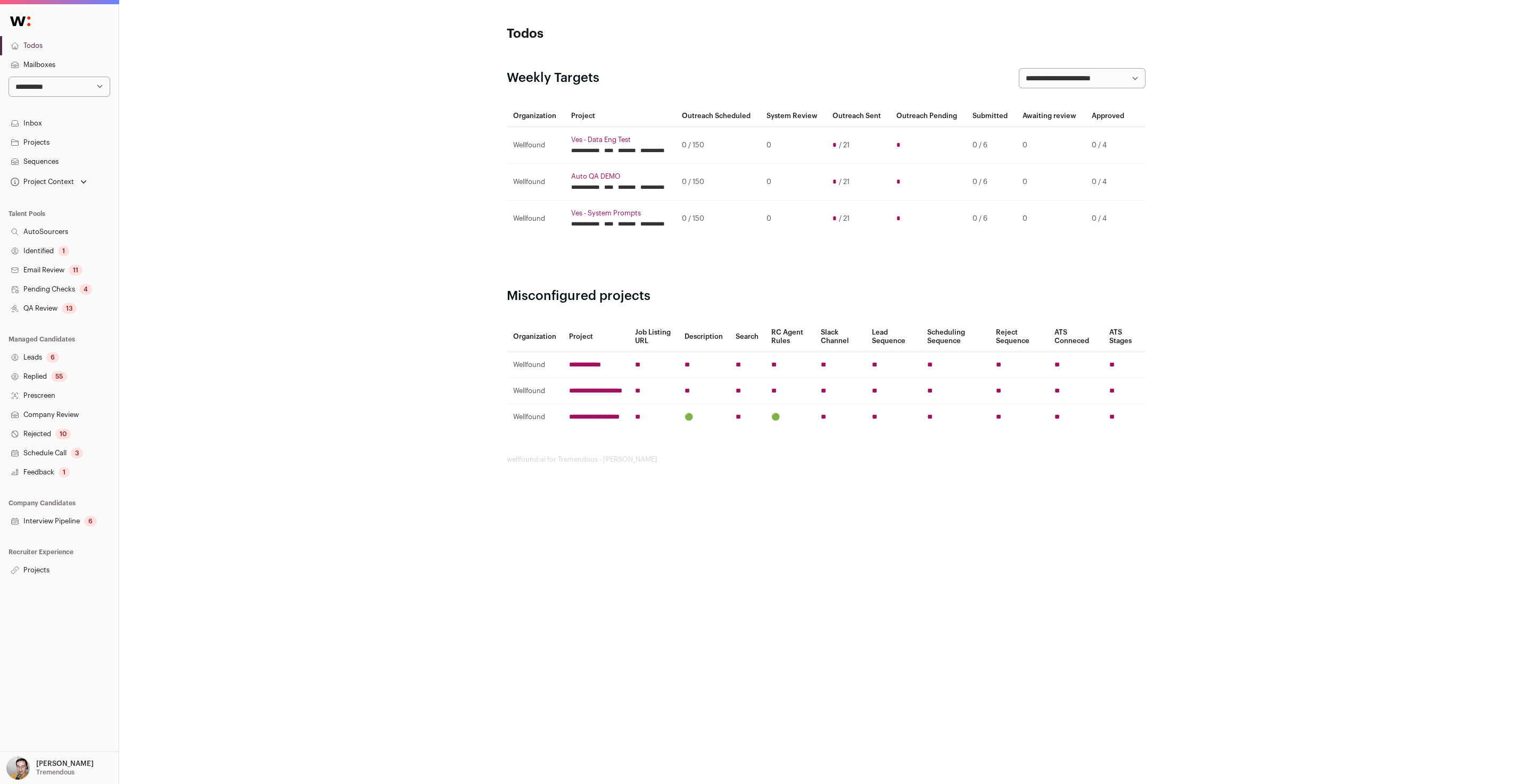
click at [59, 313] on link "QA Review 13" at bounding box center [59, 308] width 119 height 19
